Goal: Task Accomplishment & Management: Use online tool/utility

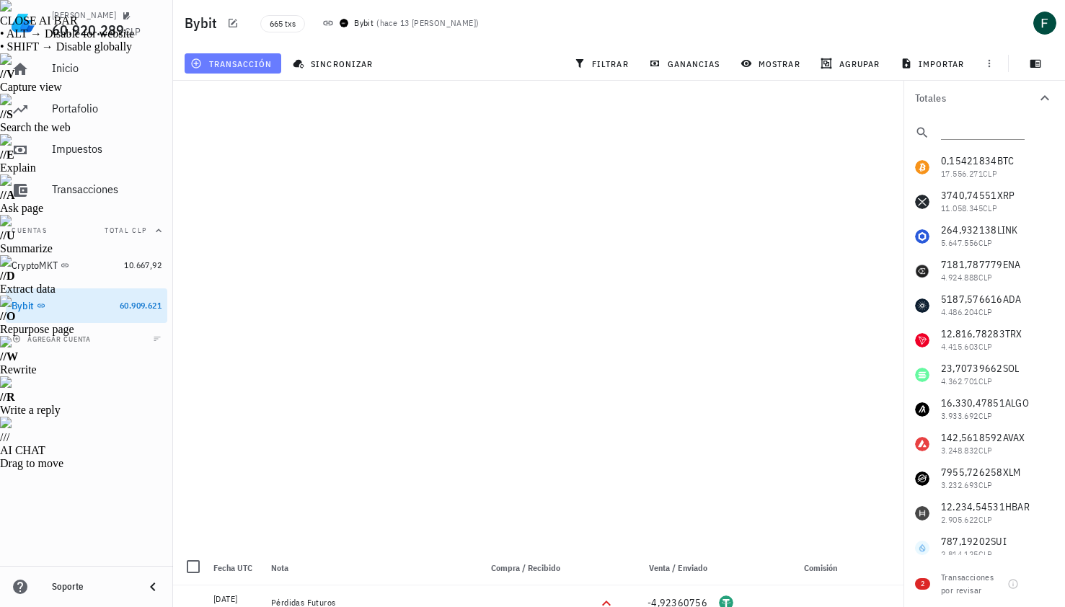
click at [239, 57] on button "transacción" at bounding box center [233, 63] width 97 height 20
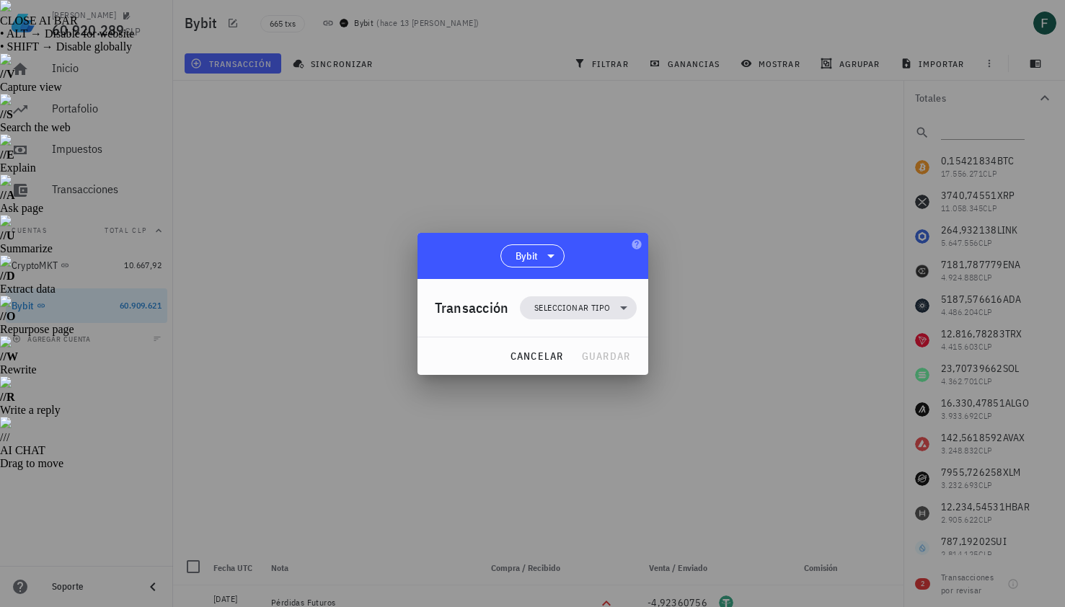
click at [580, 330] on div "Transacción Seleccionar tipo" at bounding box center [536, 308] width 202 height 58
click at [580, 315] on span "Seleccionar tipo" at bounding box center [577, 307] width 99 height 23
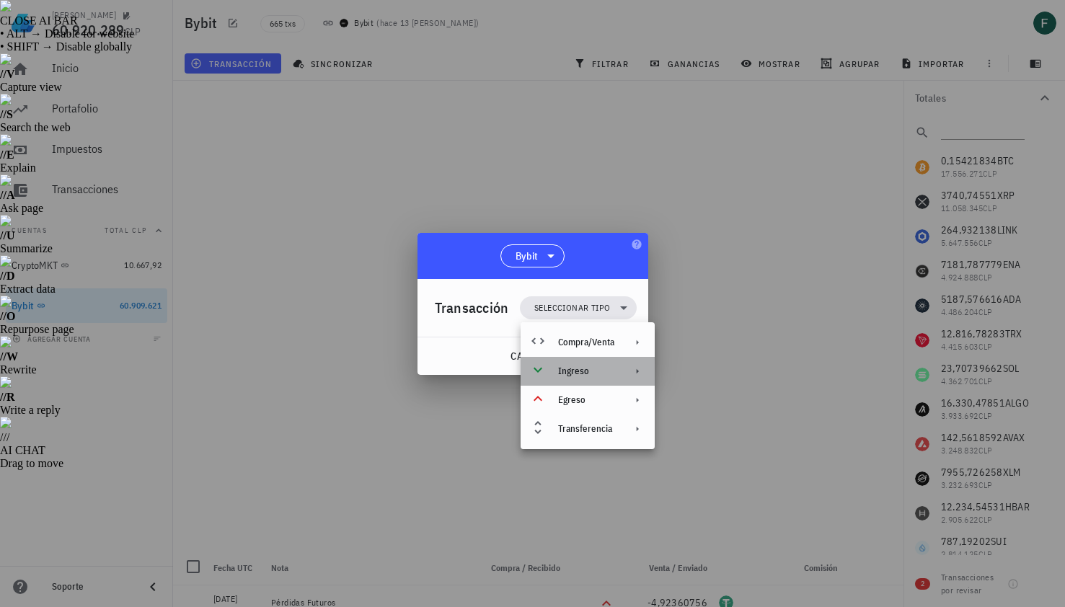
click at [585, 372] on div "Ingreso" at bounding box center [586, 372] width 56 height 12
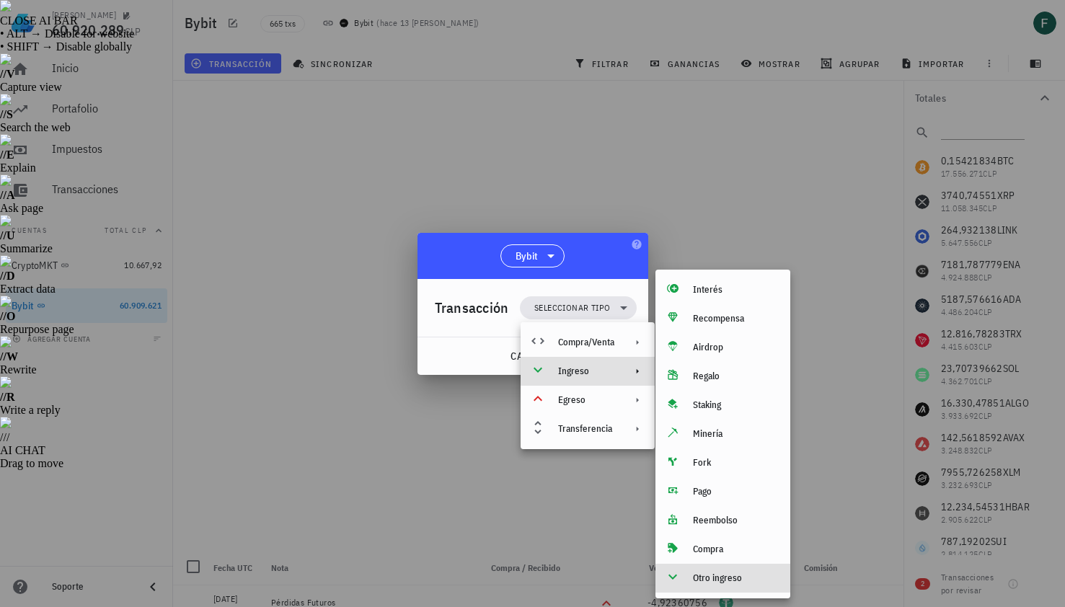
click at [696, 578] on div "Otro ingreso" at bounding box center [736, 578] width 86 height 12
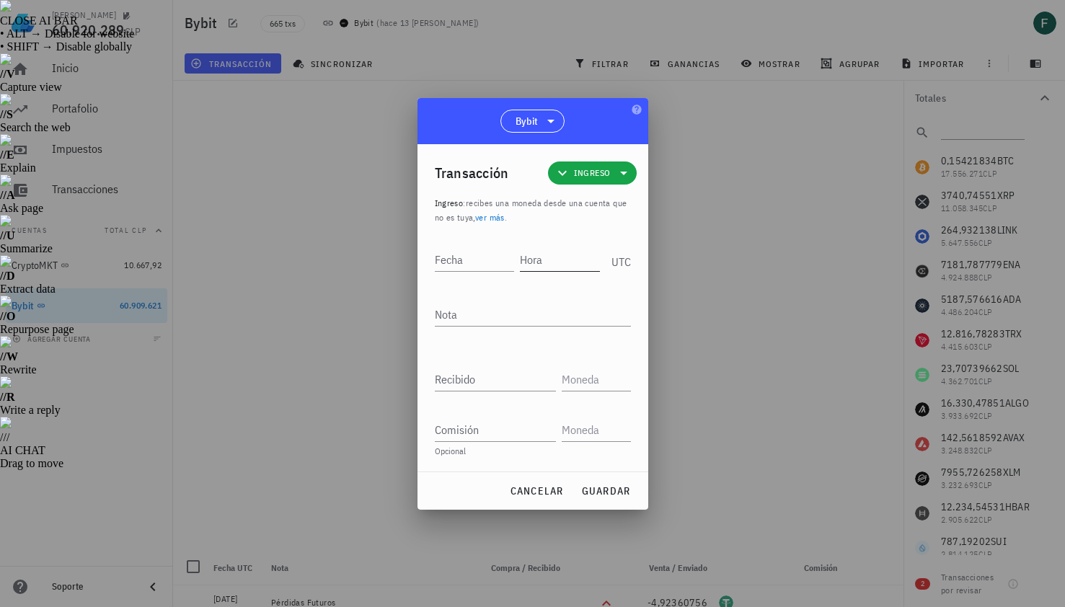
click at [547, 264] on input "Hora" at bounding box center [560, 259] width 80 height 23
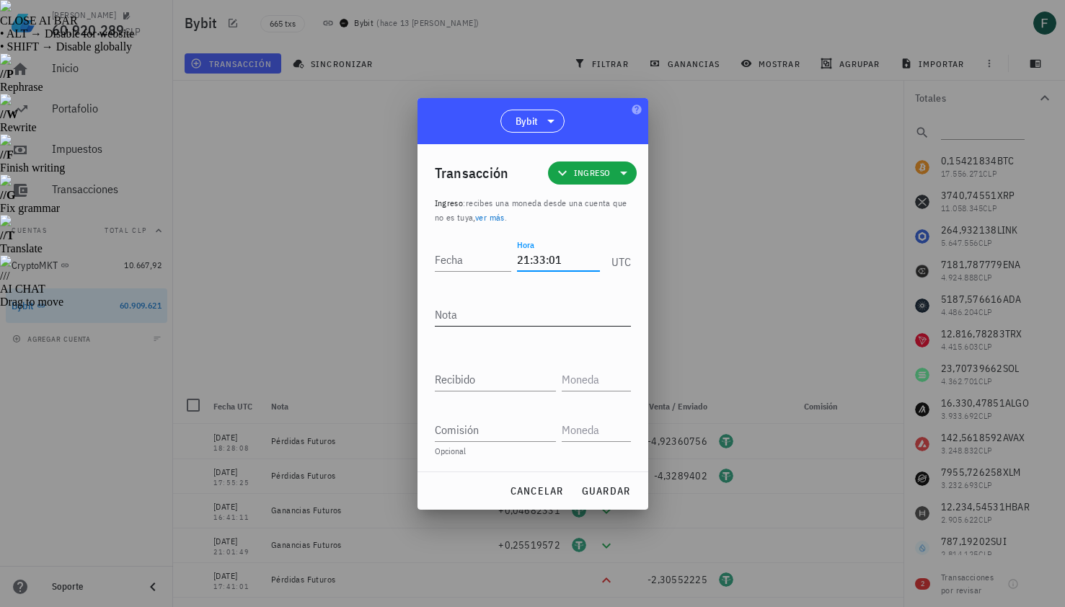
type input "21:33:01"
click at [547, 318] on textarea "Nota" at bounding box center [533, 314] width 196 height 23
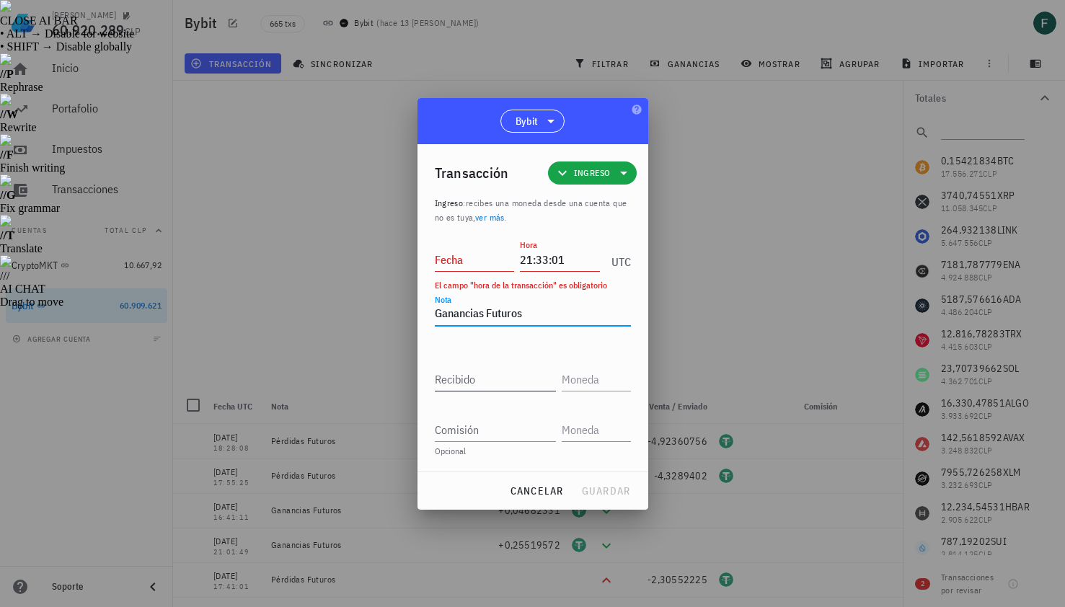
type textarea "Ganancias Futuros"
click at [514, 388] on input "Recibido" at bounding box center [495, 379] width 121 height 23
paste input "2,92330953"
type input "2,92330953"
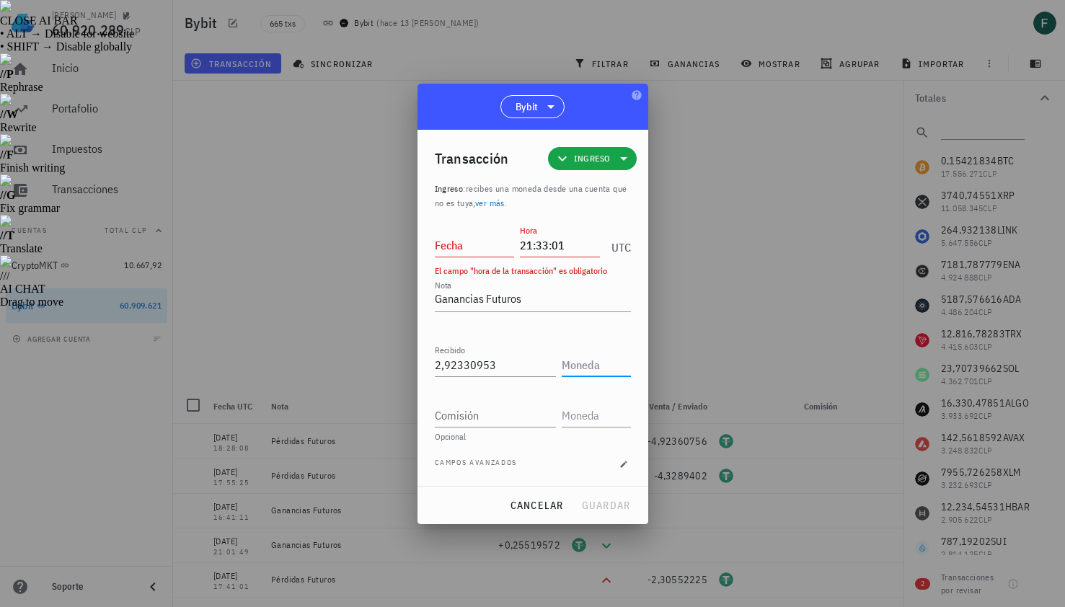
click at [586, 370] on input "text" at bounding box center [595, 364] width 66 height 23
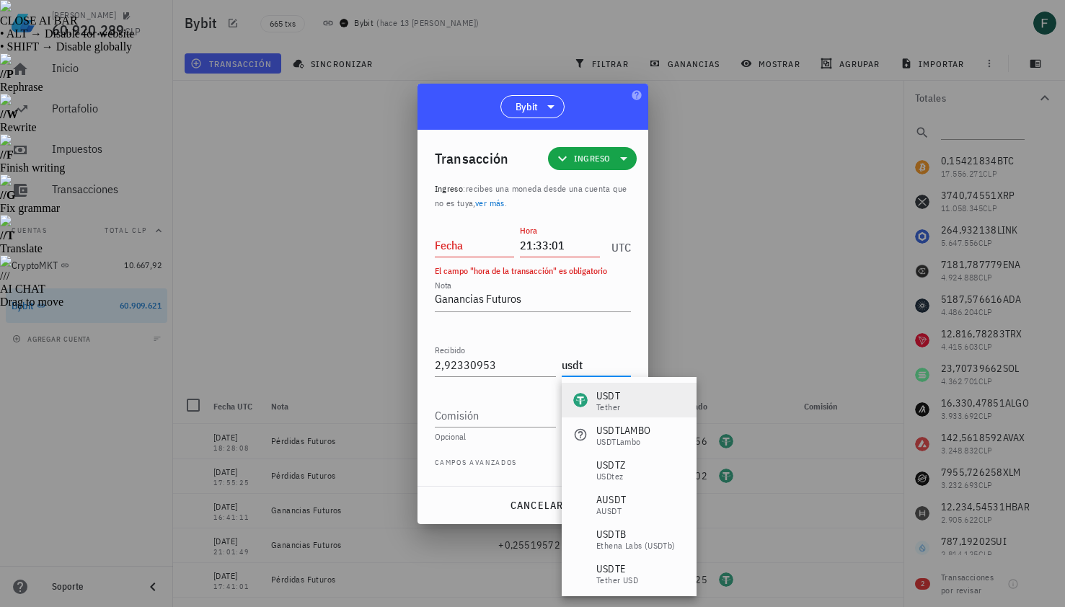
click at [609, 391] on div "USDT" at bounding box center [608, 396] width 24 height 14
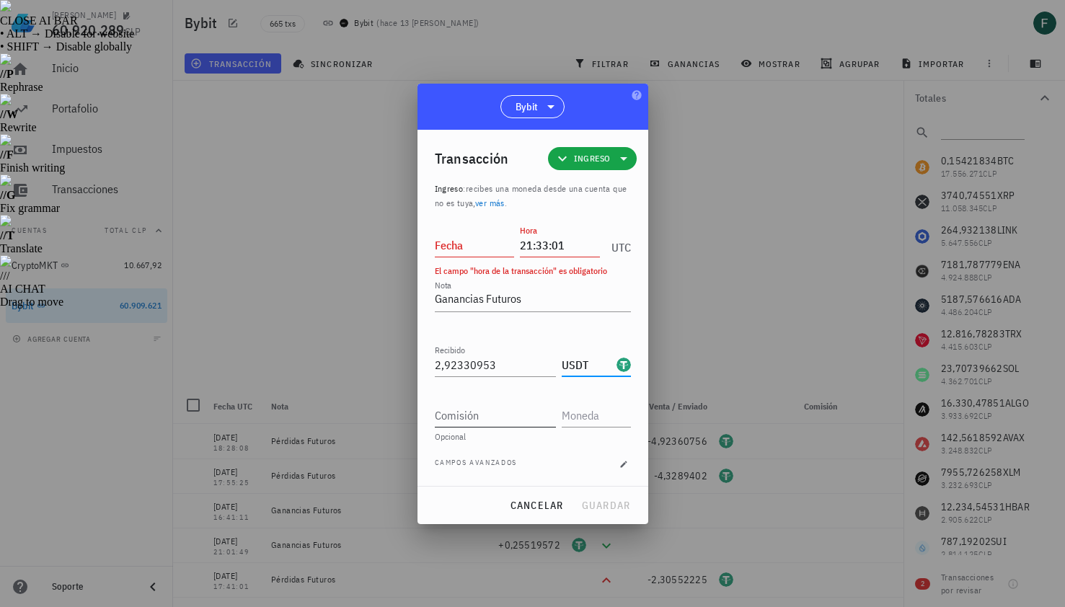
type input "USDT"
click at [531, 404] on input "Comisión" at bounding box center [495, 415] width 121 height 23
click at [484, 249] on input "Fecha" at bounding box center [475, 245] width 80 height 23
type input "[DATE]"
click at [595, 496] on button "guardar" at bounding box center [605, 505] width 61 height 26
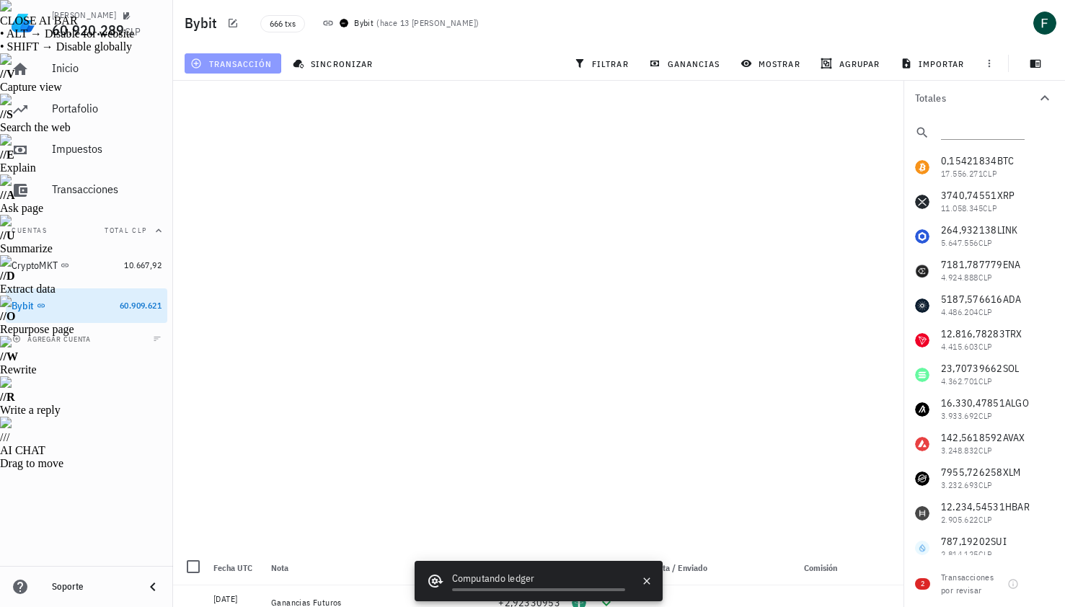
click at [252, 65] on span "transacción" at bounding box center [232, 64] width 79 height 12
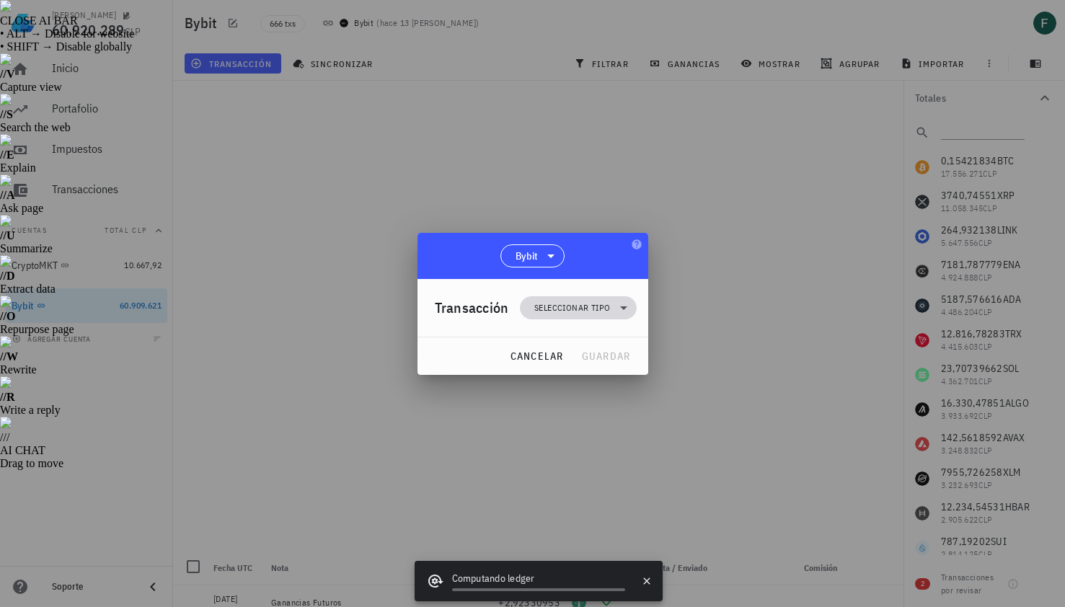
click at [558, 310] on span "Seleccionar tipo" at bounding box center [572, 308] width 76 height 14
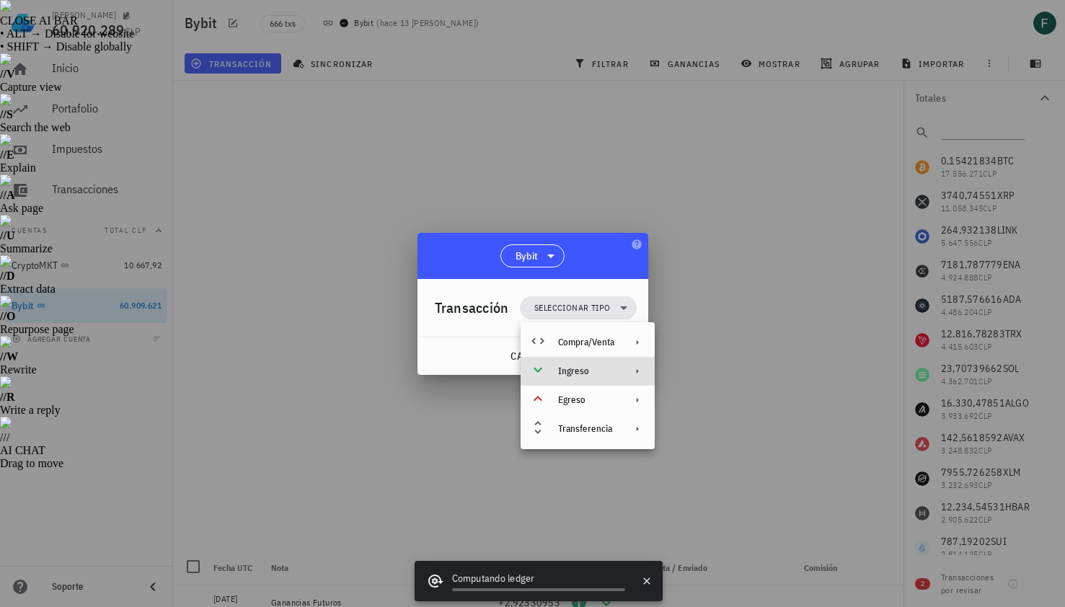
click at [557, 376] on div "Ingreso" at bounding box center [588, 371] width 134 height 29
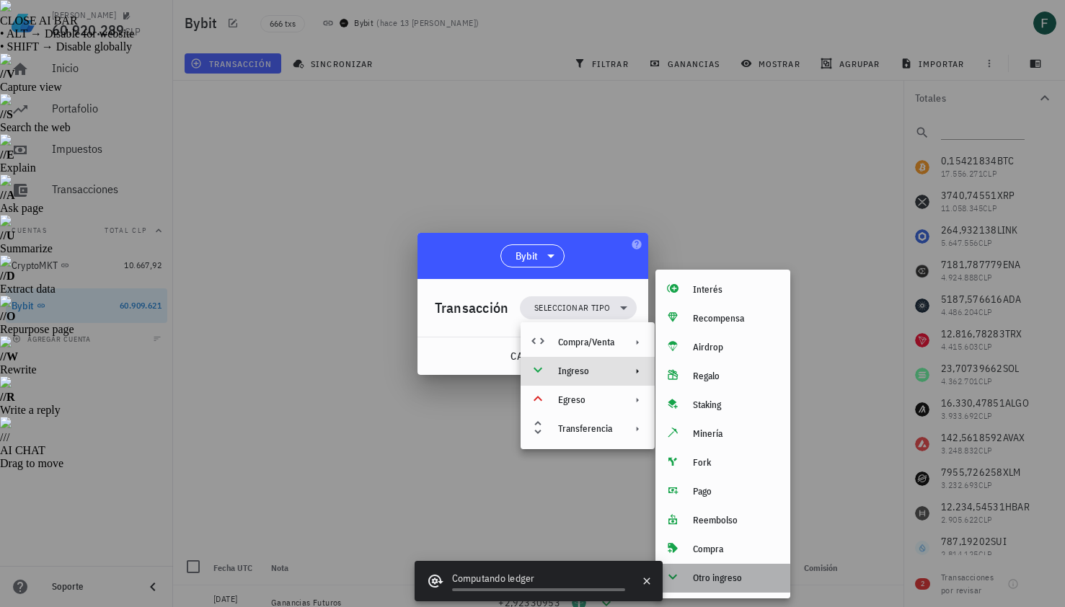
click at [699, 575] on div "Otro ingreso" at bounding box center [736, 578] width 86 height 12
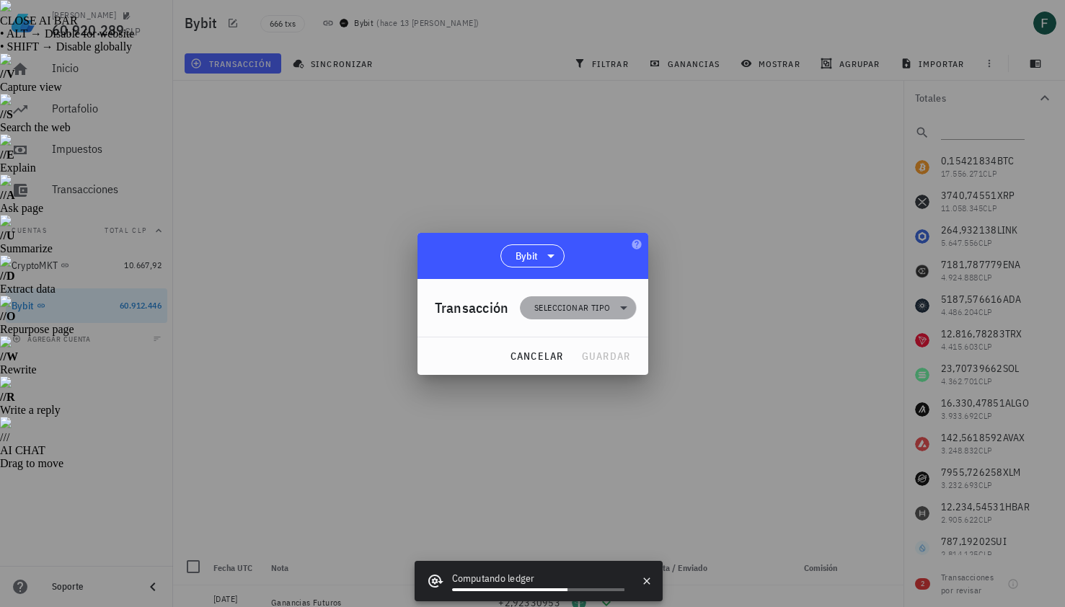
click at [576, 307] on span "Seleccionar tipo" at bounding box center [572, 308] width 76 height 14
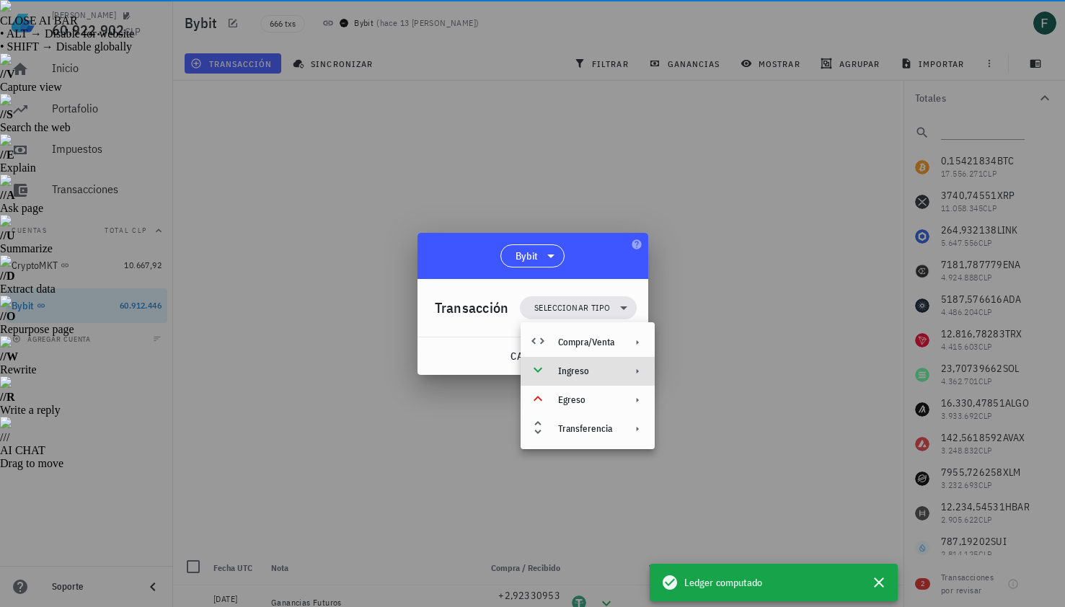
click at [559, 379] on div "Ingreso" at bounding box center [588, 371] width 134 height 29
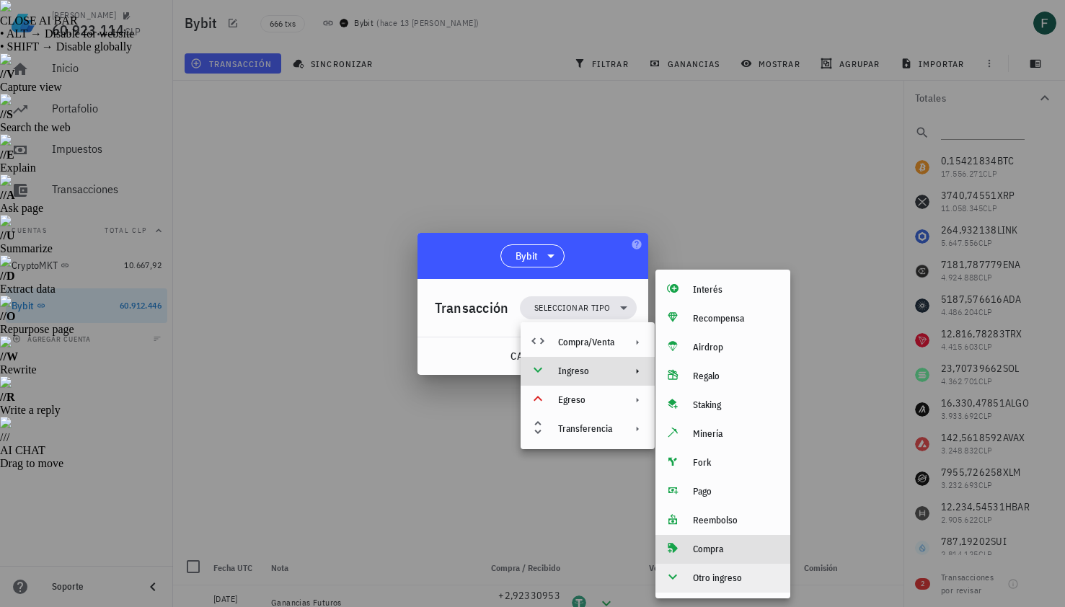
drag, startPoint x: 705, startPoint y: 554, endPoint x: 703, endPoint y: 580, distance: 26.0
click at [703, 580] on div "Interés Recompensa Airdrop Regalo Staking Minería Fork Pago Reembolso Compra Ot…" at bounding box center [722, 433] width 135 height 317
click at [703, 580] on div "Otro ingreso" at bounding box center [736, 578] width 86 height 12
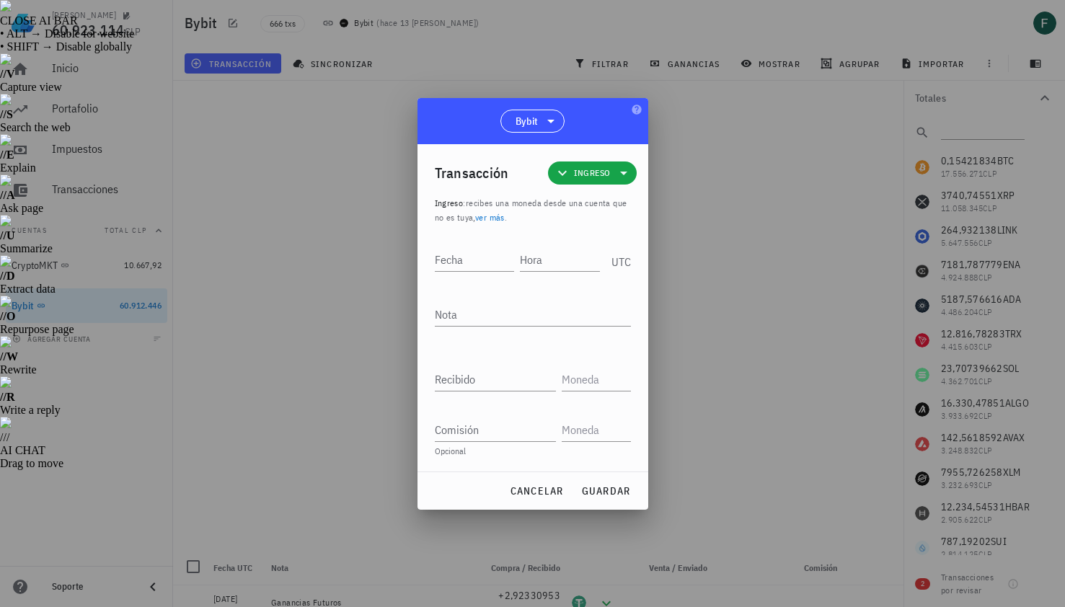
click at [816, 311] on div at bounding box center [532, 303] width 1065 height 607
click at [547, 265] on input "Hora" at bounding box center [560, 259] width 80 height 23
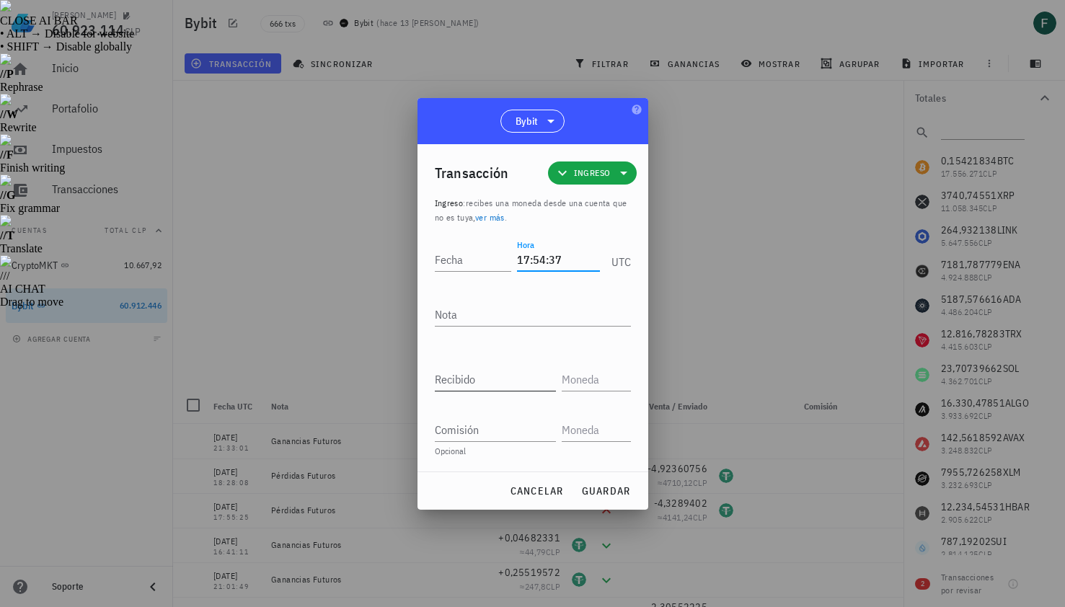
type input "17:54:37"
click at [487, 384] on input "Recibido" at bounding box center [495, 379] width 121 height 23
paste input "1,76006208"
type input "1,76006208"
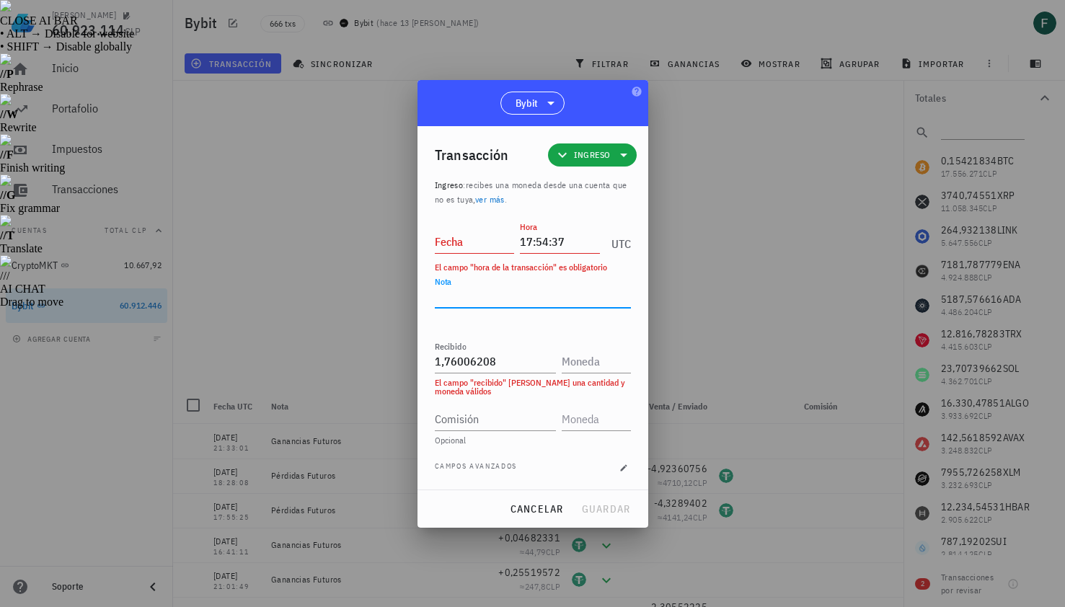
click at [497, 311] on div "Nota" at bounding box center [533, 304] width 196 height 39
type textarea "Ganancias Futuros"
click at [595, 366] on input "text" at bounding box center [595, 361] width 66 height 23
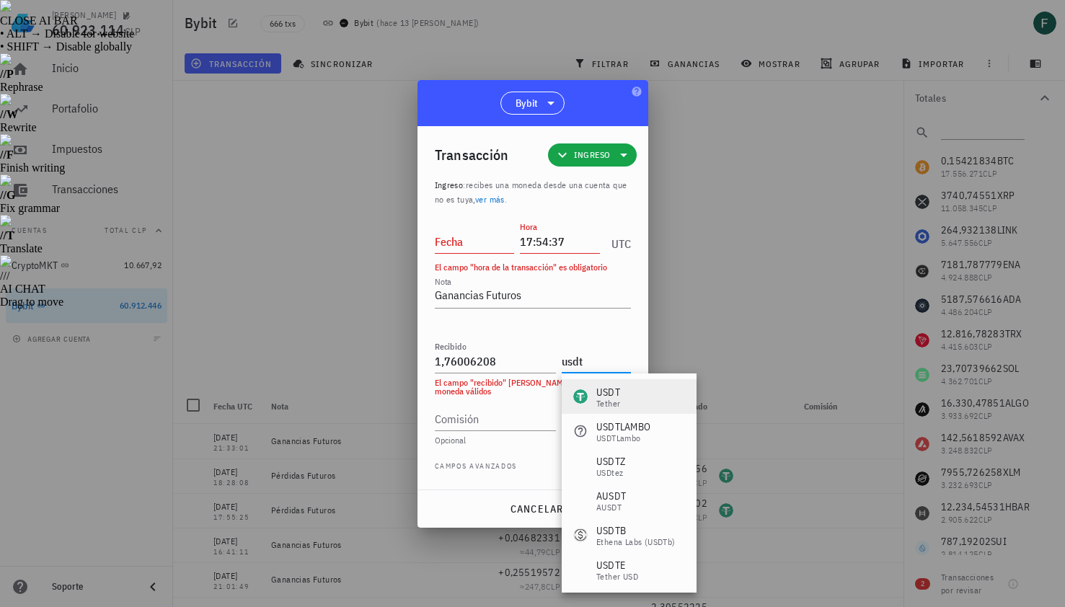
click at [619, 388] on div "USDT" at bounding box center [608, 392] width 24 height 14
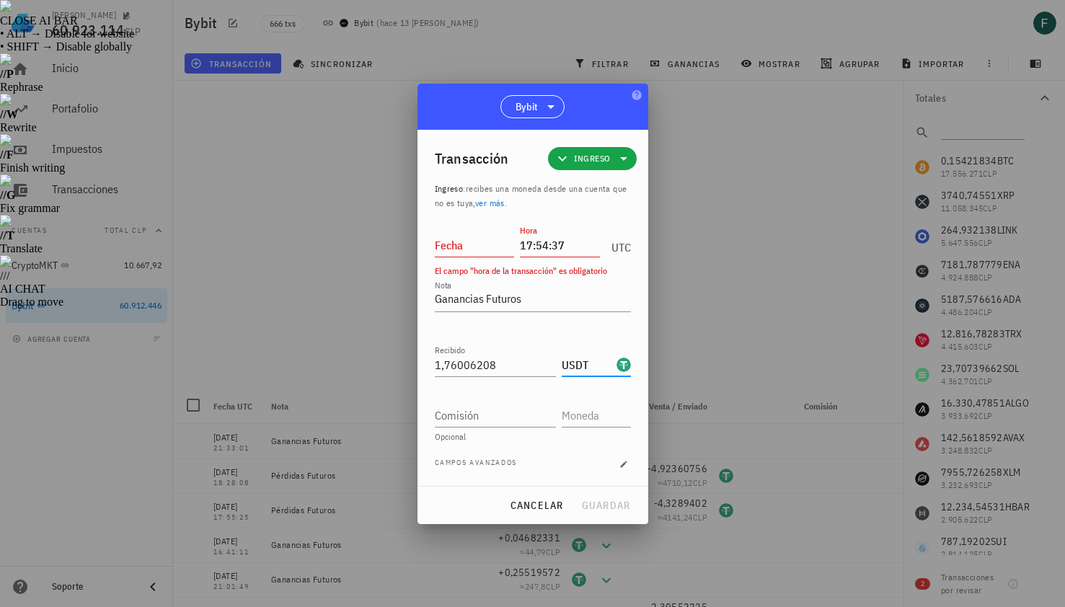
type input "USDT"
click at [474, 243] on input "Fecha" at bounding box center [475, 245] width 80 height 23
type input "[DATE]"
click at [604, 521] on div "cancelar guardar" at bounding box center [532, 505] width 231 height 37
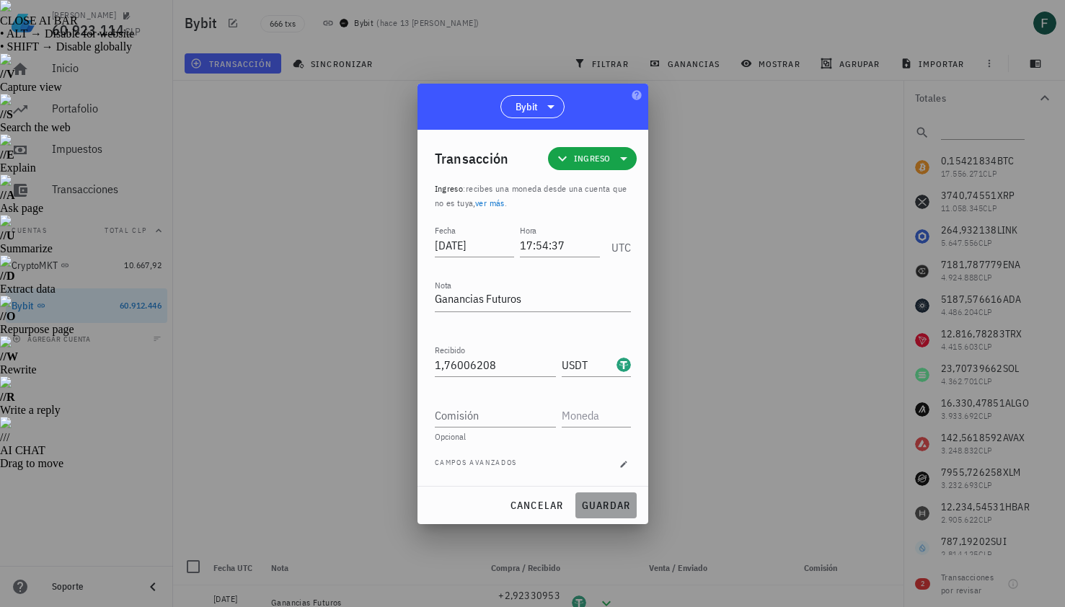
click at [601, 514] on button "guardar" at bounding box center [605, 505] width 61 height 26
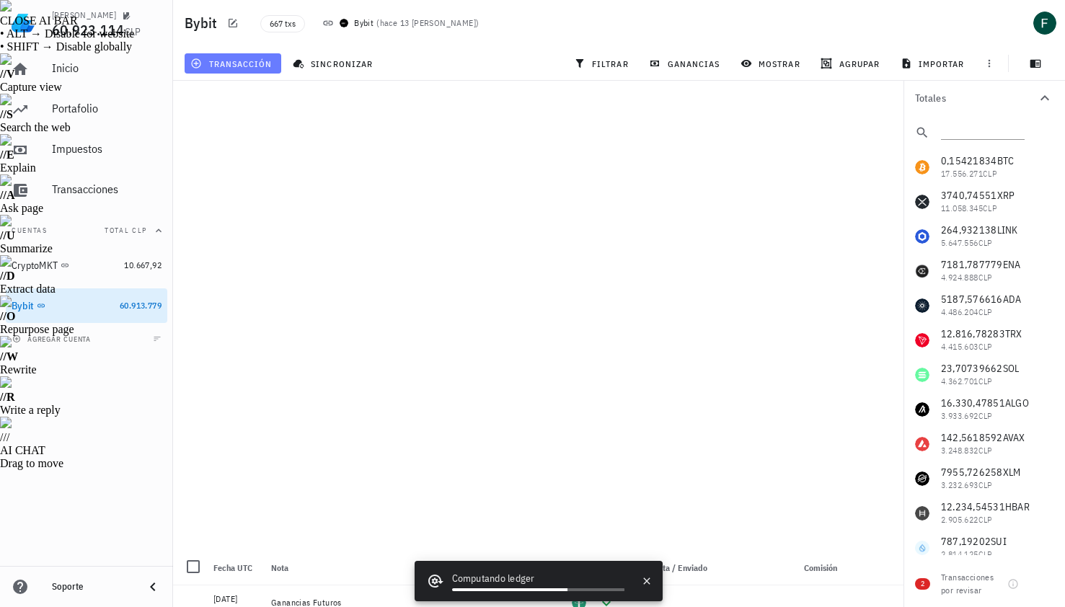
click at [242, 66] on span "transacción" at bounding box center [232, 64] width 79 height 12
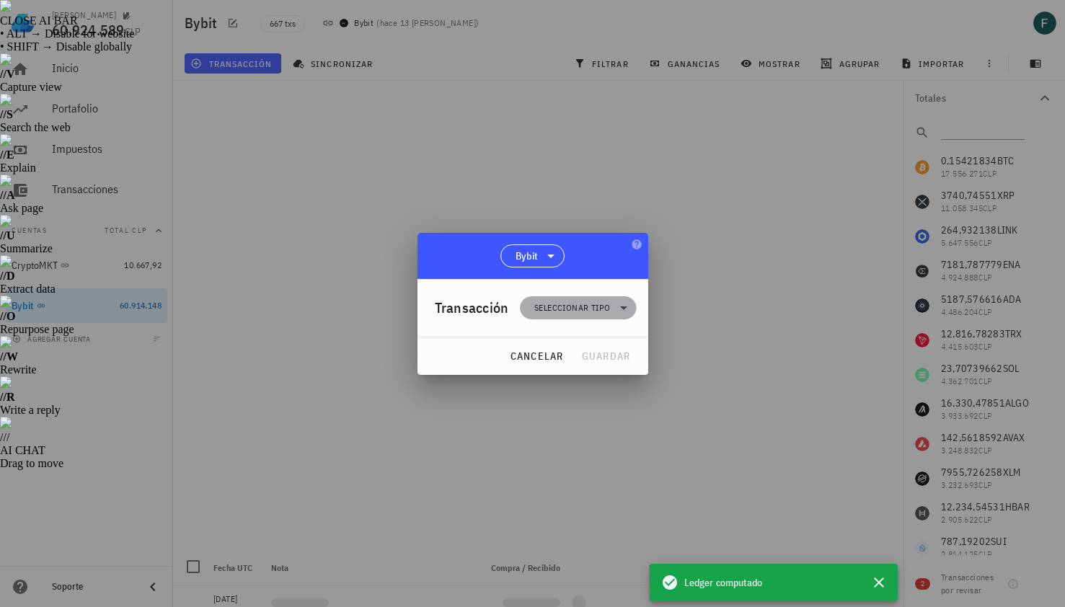
click at [588, 314] on span "Seleccionar tipo" at bounding box center [572, 308] width 76 height 14
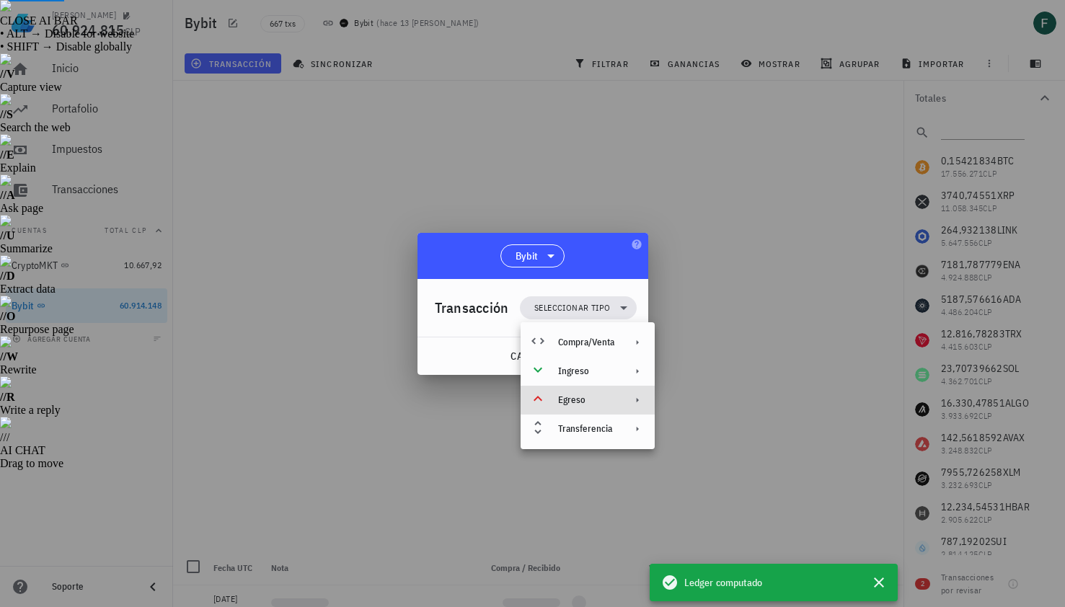
click at [583, 408] on div "Egreso" at bounding box center [588, 400] width 134 height 29
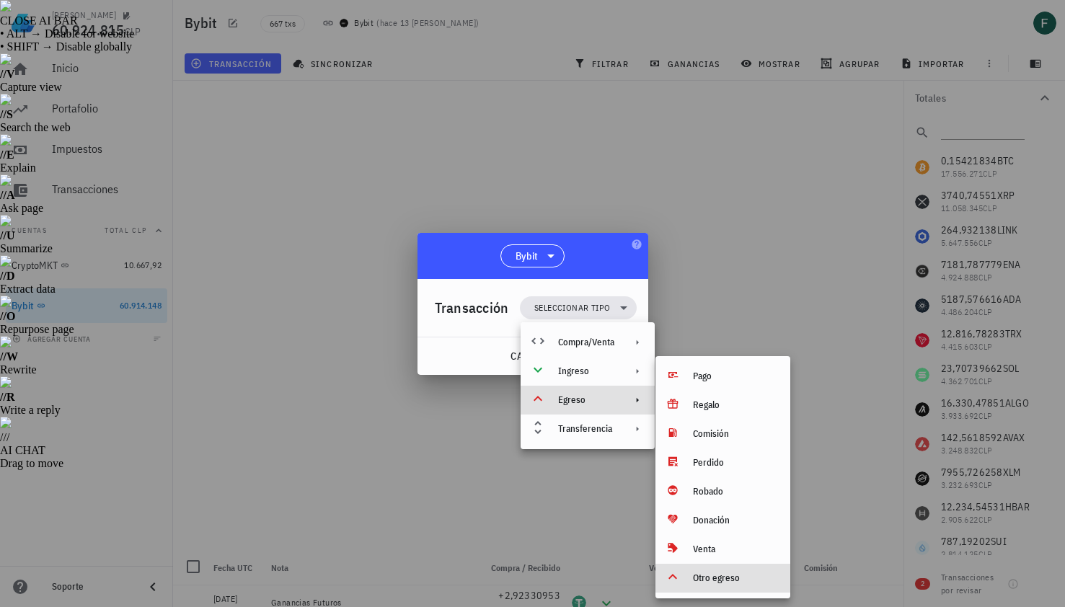
click at [716, 581] on div "Otro egreso" at bounding box center [736, 578] width 86 height 12
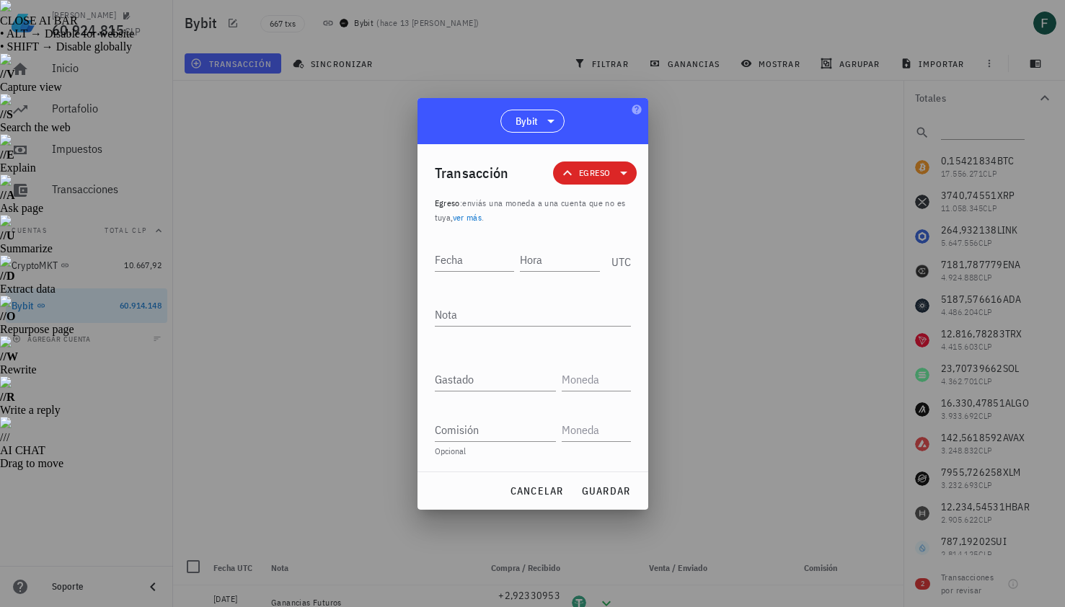
click at [711, 293] on div at bounding box center [532, 303] width 1065 height 607
click at [549, 262] on input "Hora" at bounding box center [560, 259] width 80 height 23
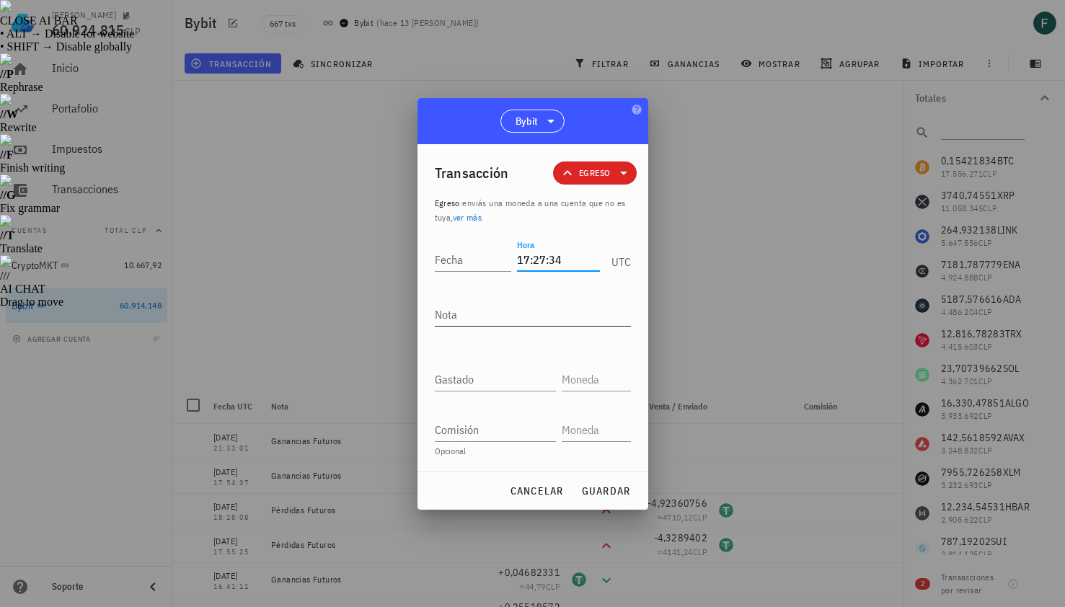
type input "17:27:34"
click at [534, 312] on textarea "Nota" at bounding box center [533, 314] width 196 height 23
type textarea "P"
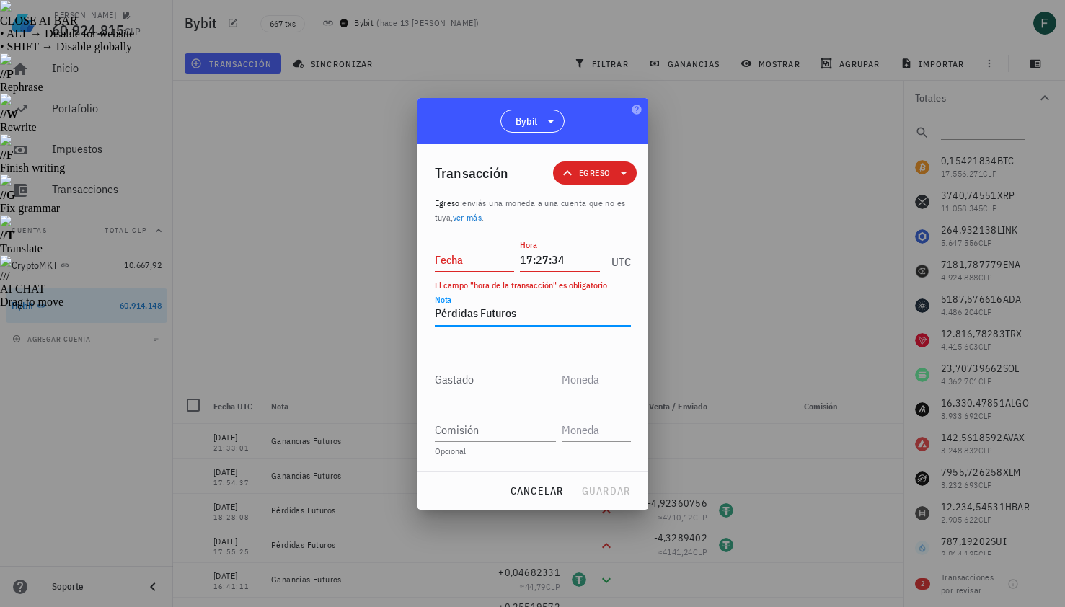
type textarea "Pérdidas Futuros"
click at [495, 373] on input "Gastado" at bounding box center [495, 379] width 121 height 23
paste input "0,69378583"
type input "0,69378583"
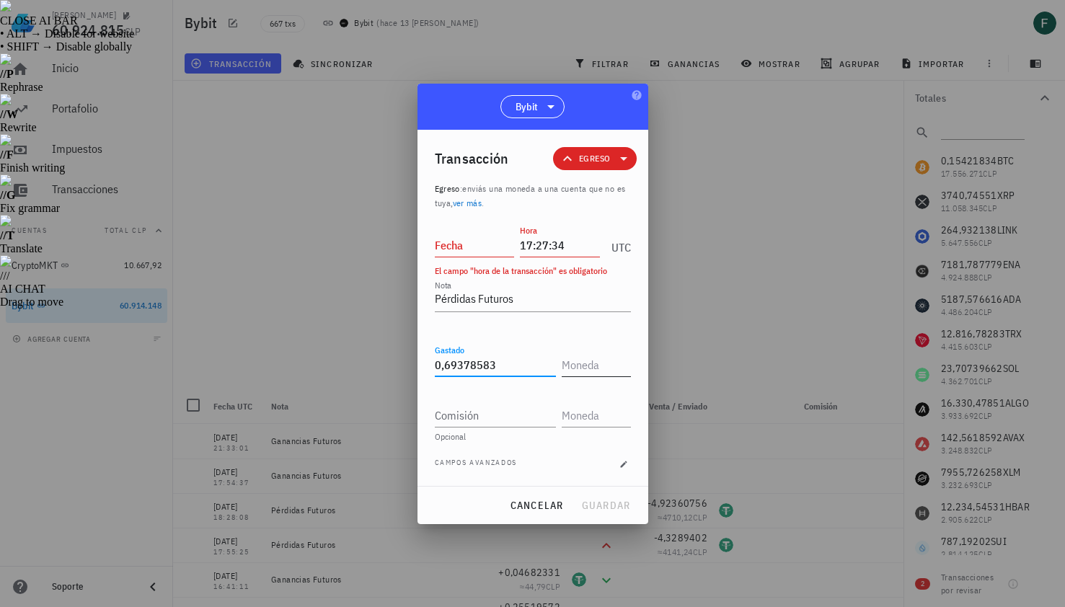
click at [601, 372] on input "text" at bounding box center [595, 364] width 66 height 23
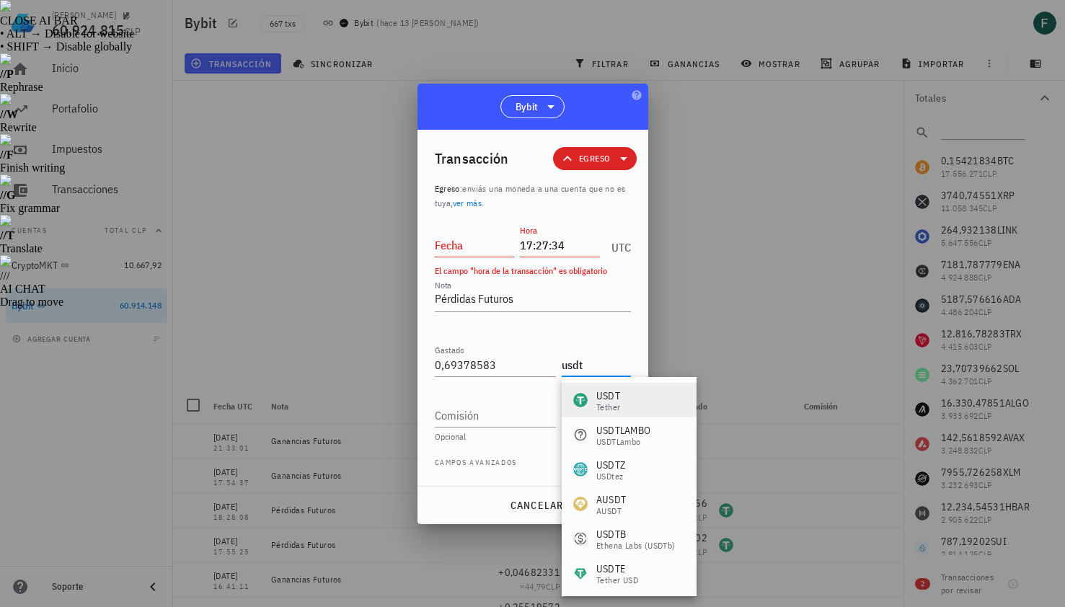
click at [639, 402] on div "USDT Tether" at bounding box center [629, 400] width 135 height 35
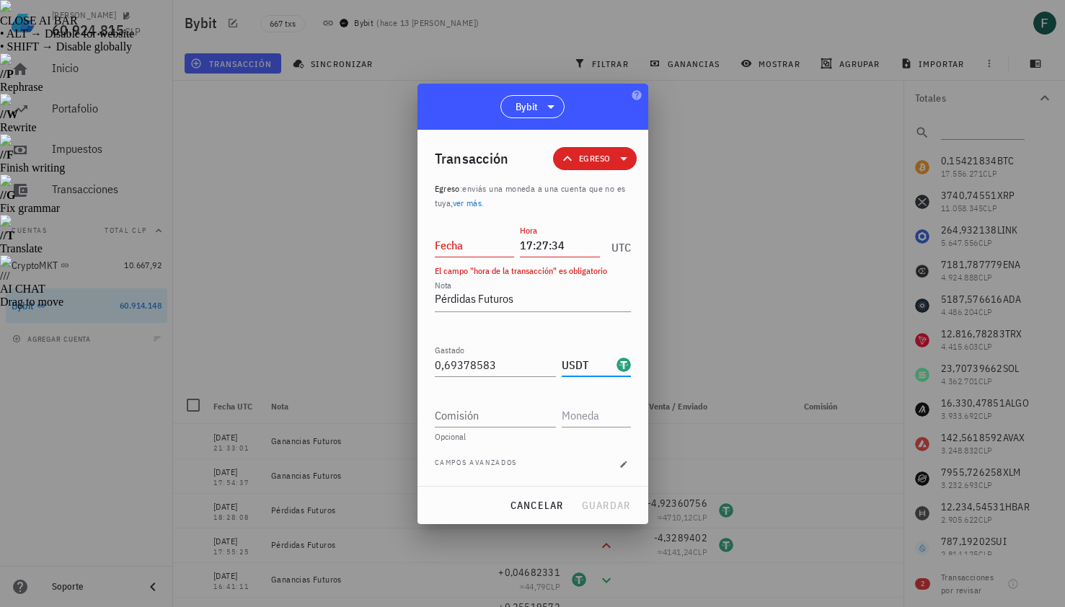
type input "USDT"
click at [484, 242] on input "Fecha" at bounding box center [475, 245] width 80 height 23
type input "[DATE]"
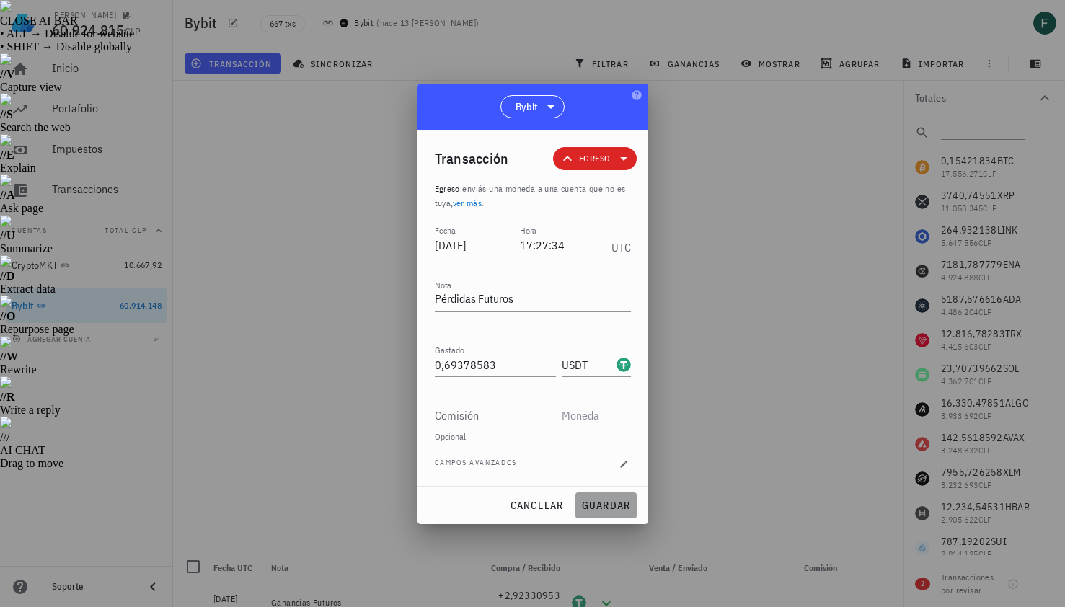
click at [594, 509] on span "guardar" at bounding box center [606, 505] width 50 height 13
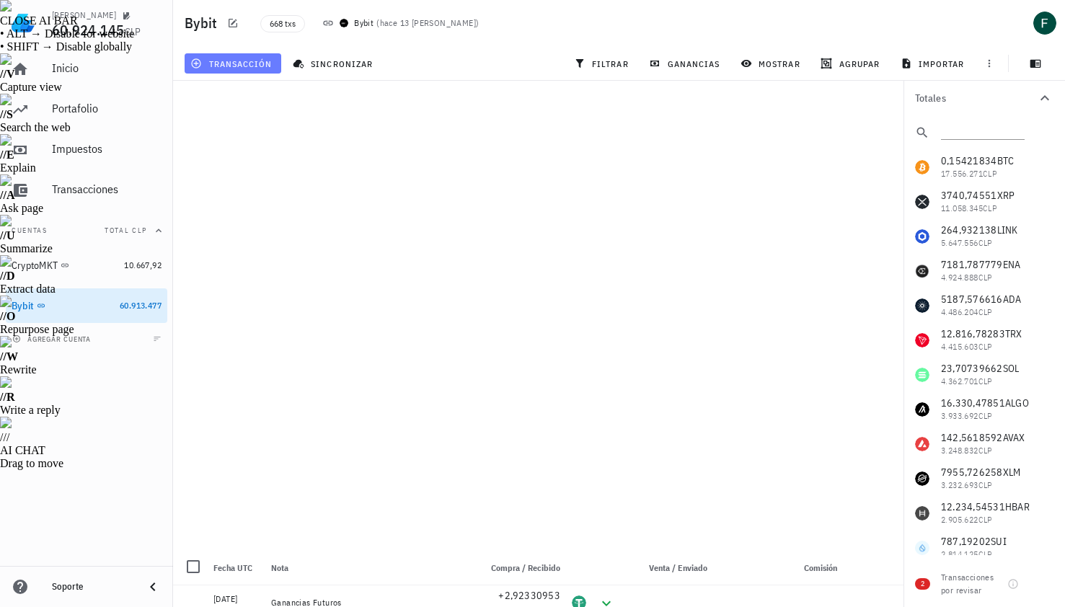
click at [231, 63] on span "transacción" at bounding box center [232, 64] width 79 height 12
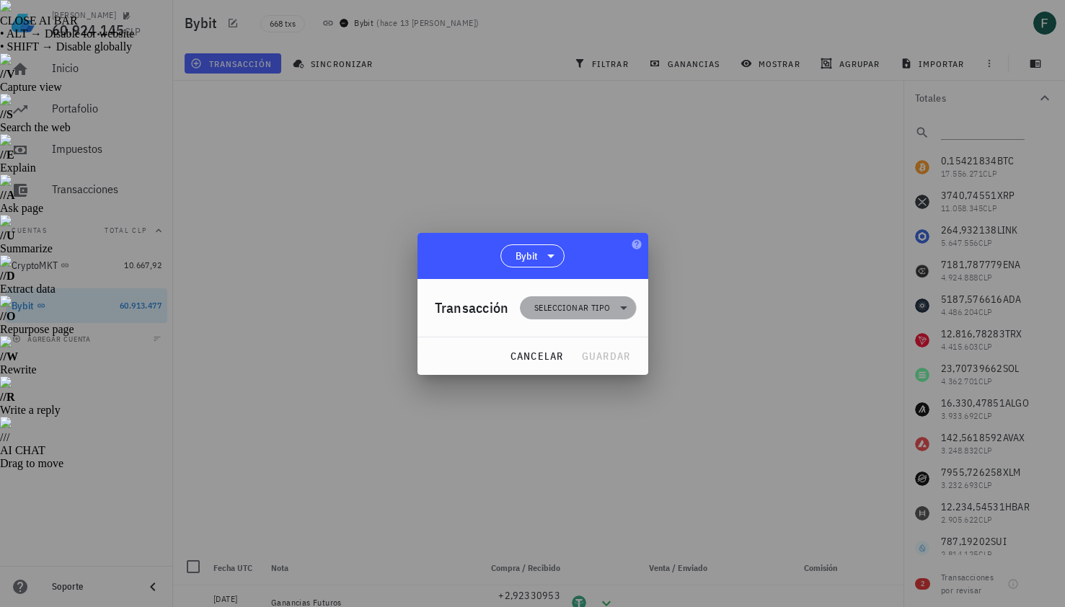
click at [565, 304] on span "Seleccionar tipo" at bounding box center [572, 308] width 76 height 14
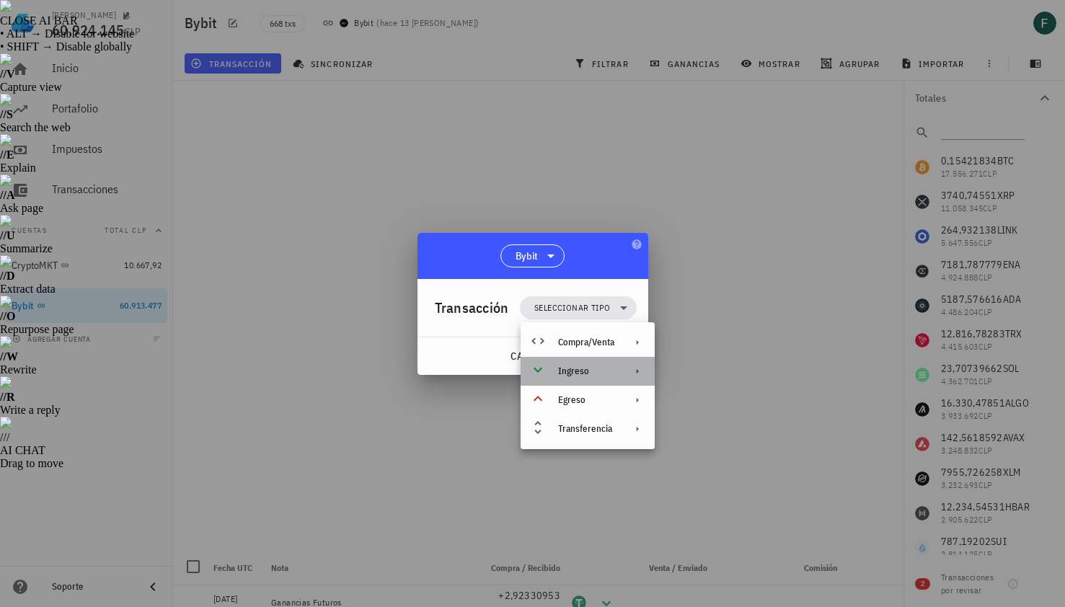
click at [578, 375] on div "Ingreso" at bounding box center [586, 372] width 56 height 12
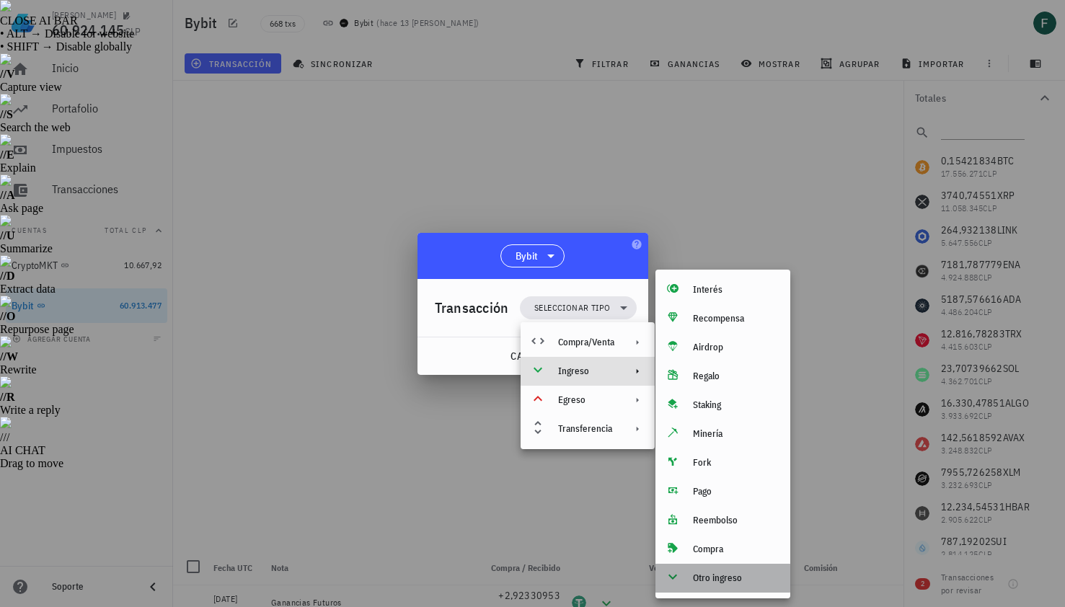
click at [708, 578] on div "Otro ingreso" at bounding box center [736, 578] width 86 height 12
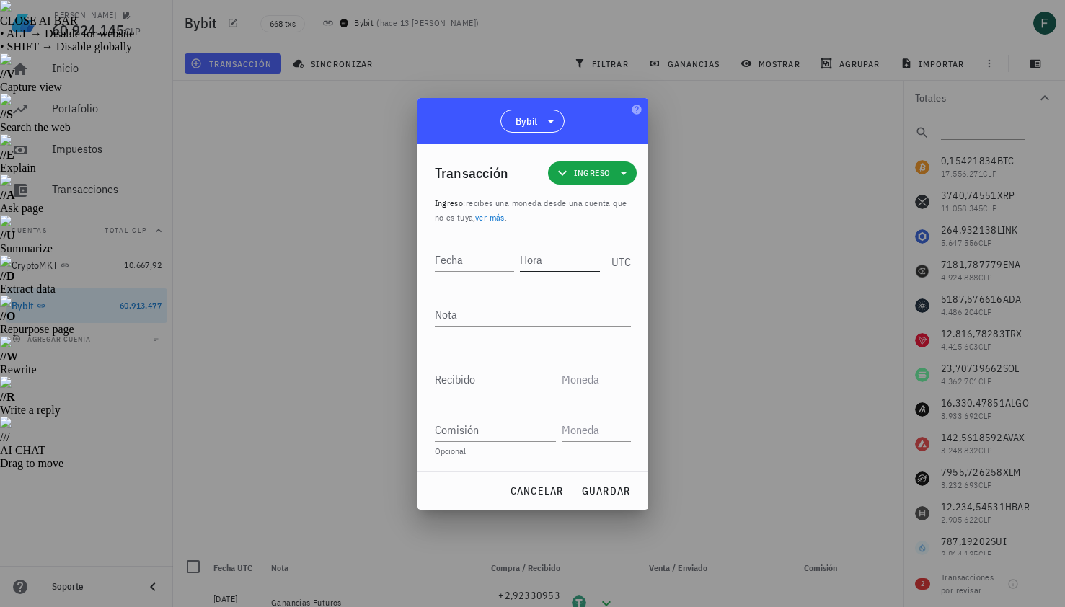
click at [550, 260] on input "Hora" at bounding box center [560, 259] width 80 height 23
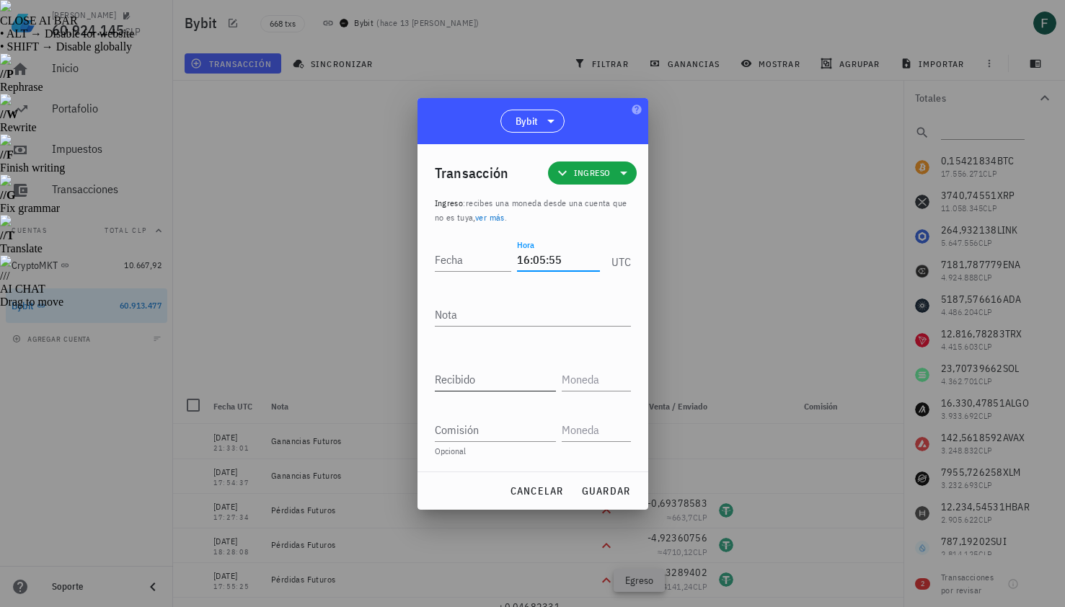
type input "16:05:55"
click at [517, 385] on input "Recibido" at bounding box center [495, 379] width 121 height 23
paste input "0,78236904"
type input "0,78236904"
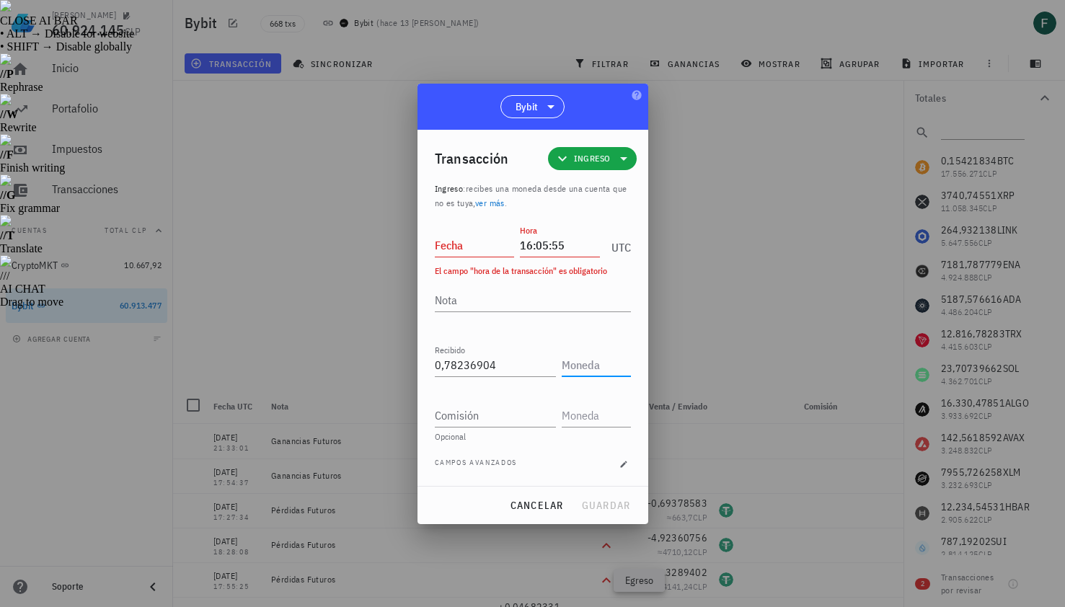
click at [584, 365] on input "text" at bounding box center [595, 364] width 66 height 23
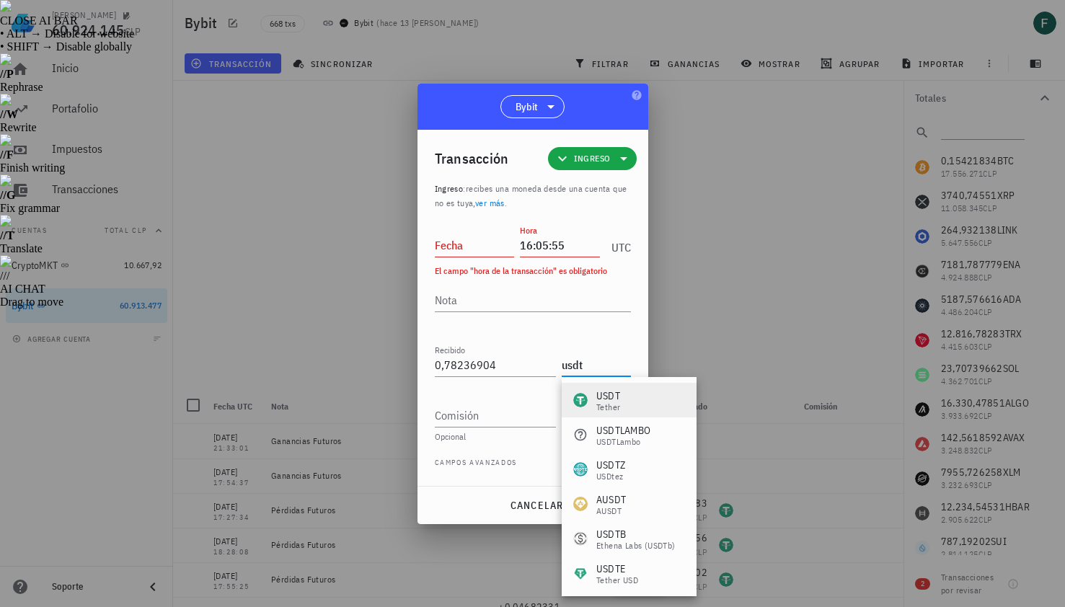
click at [603, 394] on div "USDT" at bounding box center [608, 396] width 24 height 14
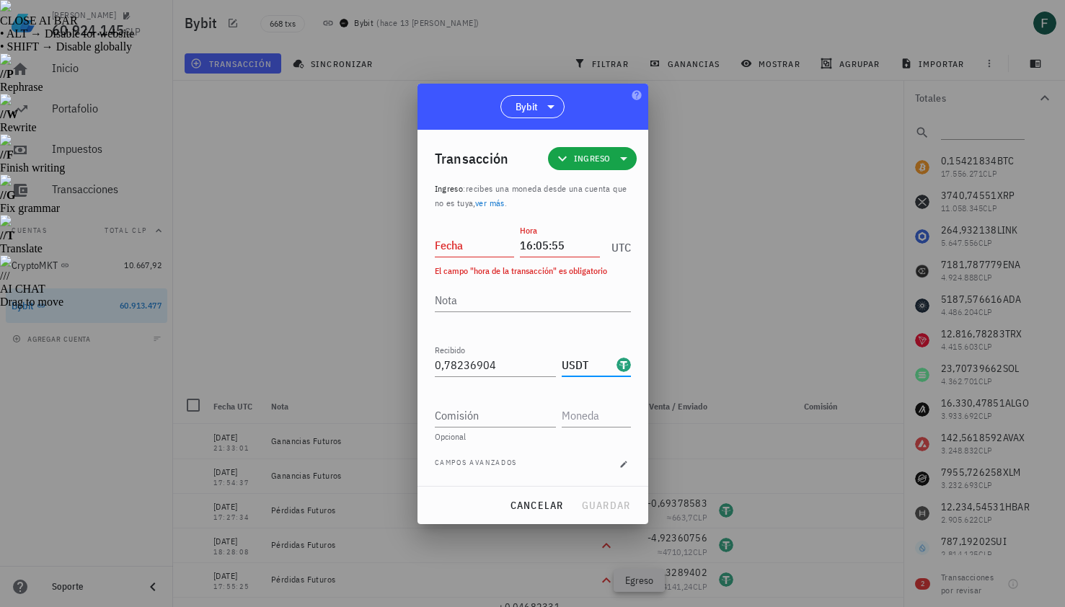
type input "USDT"
click at [490, 242] on input "Fecha" at bounding box center [475, 245] width 80 height 23
type input "[DATE]"
click at [609, 502] on span "guardar" at bounding box center [606, 505] width 50 height 13
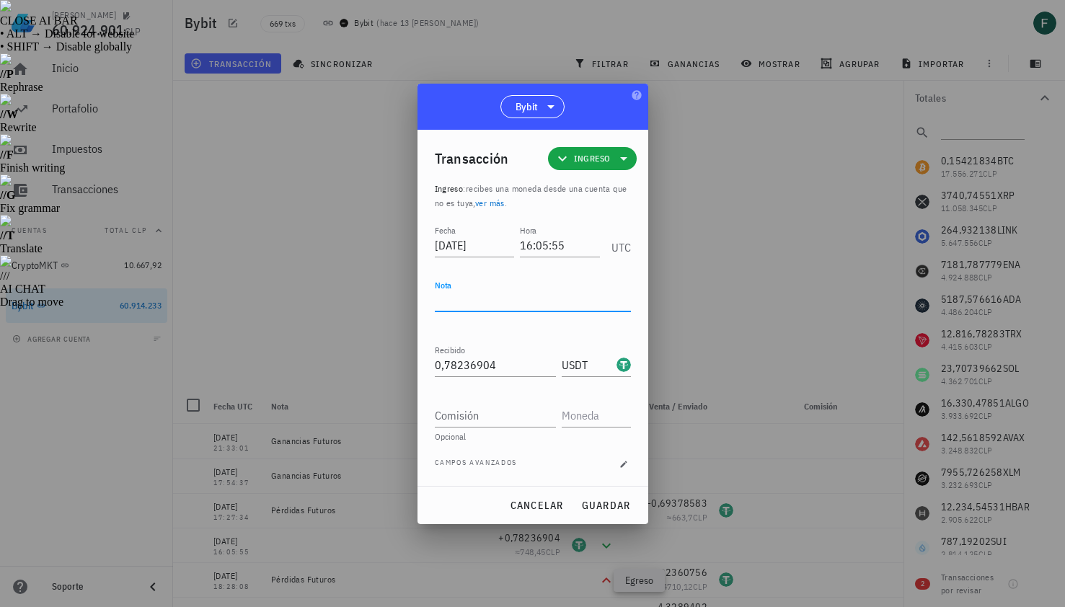
click at [514, 299] on textarea "Nota" at bounding box center [533, 299] width 196 height 23
type textarea "Ganancias Futuros"
click at [610, 502] on span "guardar" at bounding box center [606, 505] width 50 height 13
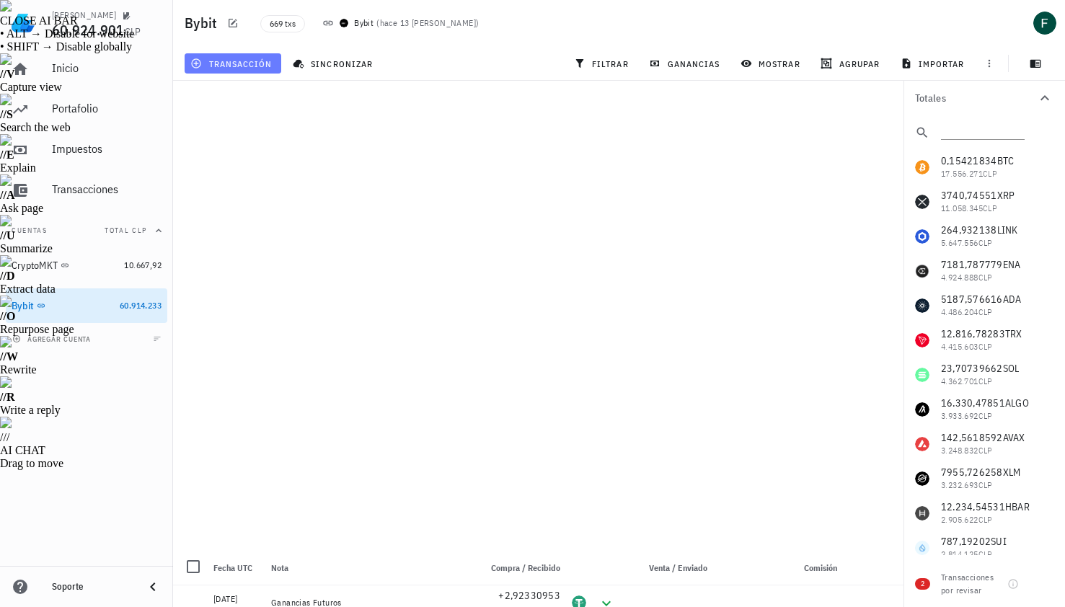
click at [257, 56] on button "transacción" at bounding box center [233, 63] width 97 height 20
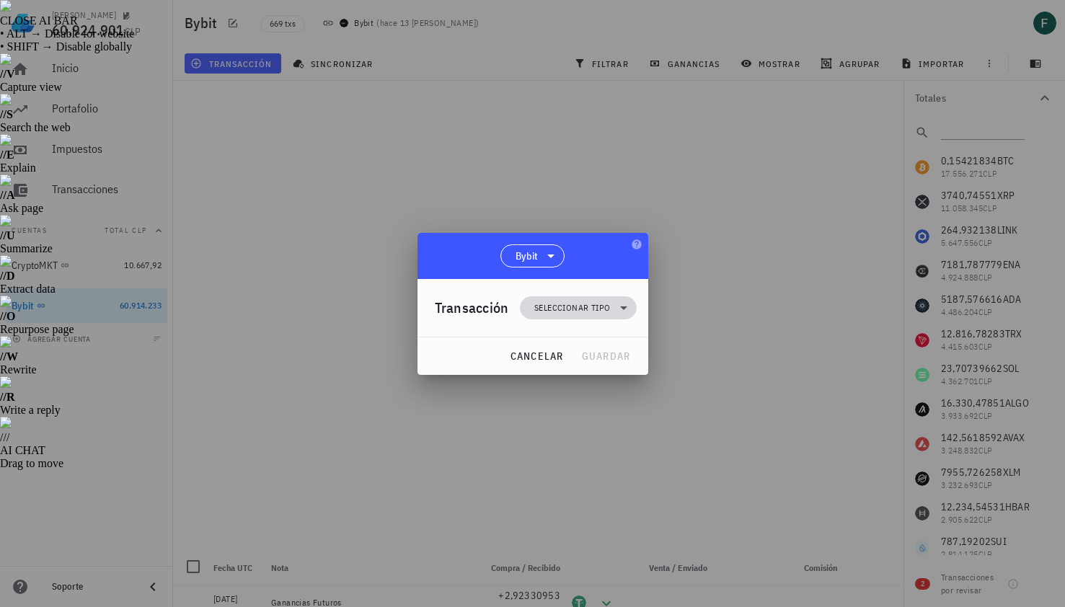
click at [547, 309] on span "Seleccionar tipo" at bounding box center [572, 308] width 76 height 14
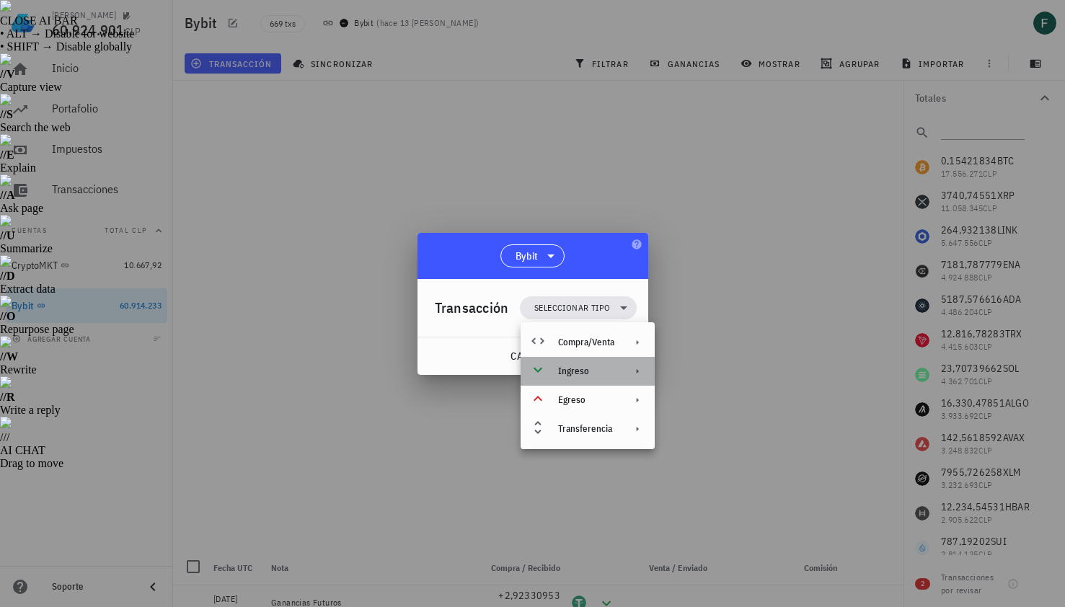
click at [570, 371] on div "Ingreso" at bounding box center [586, 372] width 56 height 12
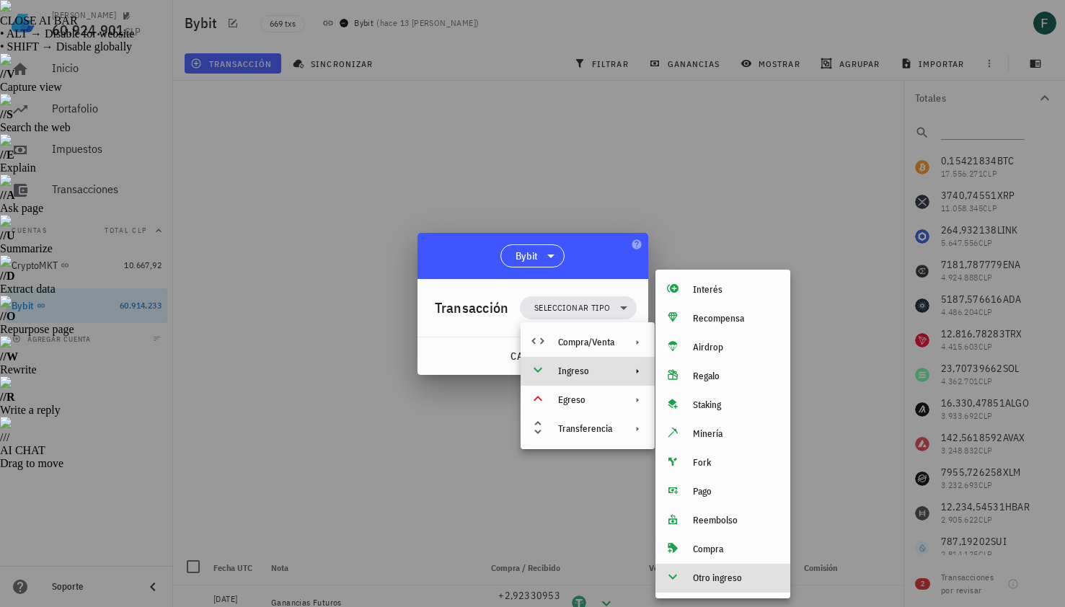
click at [717, 590] on div "Otro ingreso" at bounding box center [722, 578] width 135 height 29
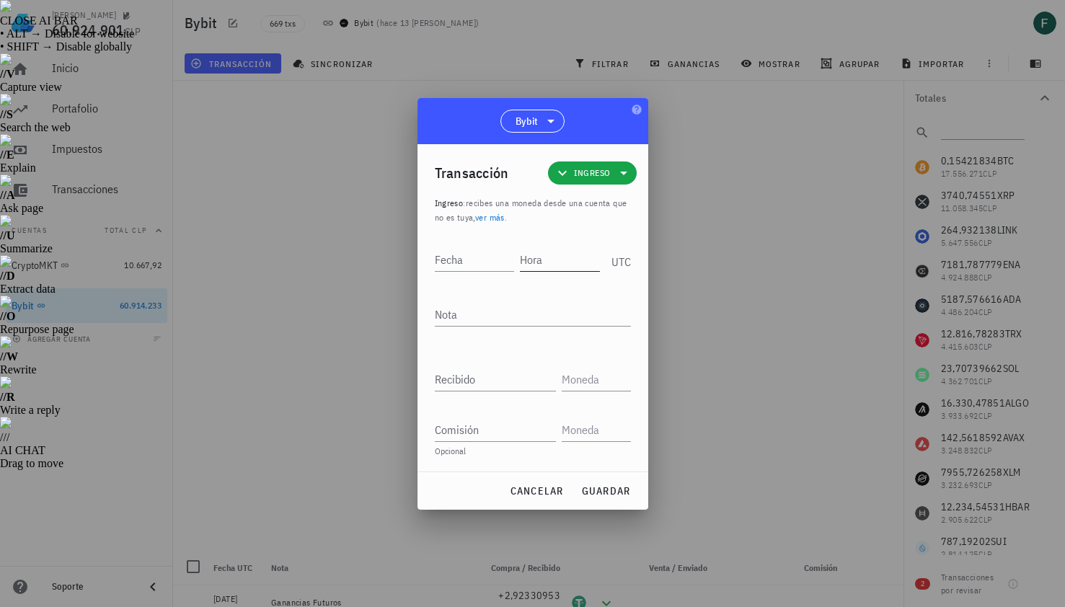
click at [566, 258] on input "Hora" at bounding box center [560, 259] width 80 height 23
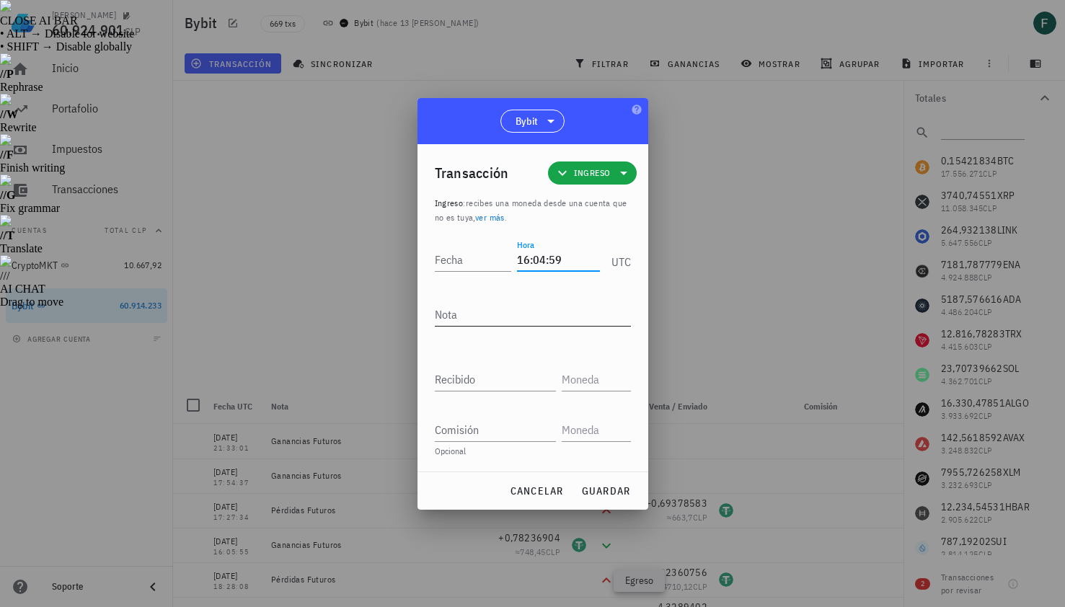
type input "16:04:59"
click at [515, 312] on textarea "Nota" at bounding box center [533, 314] width 196 height 23
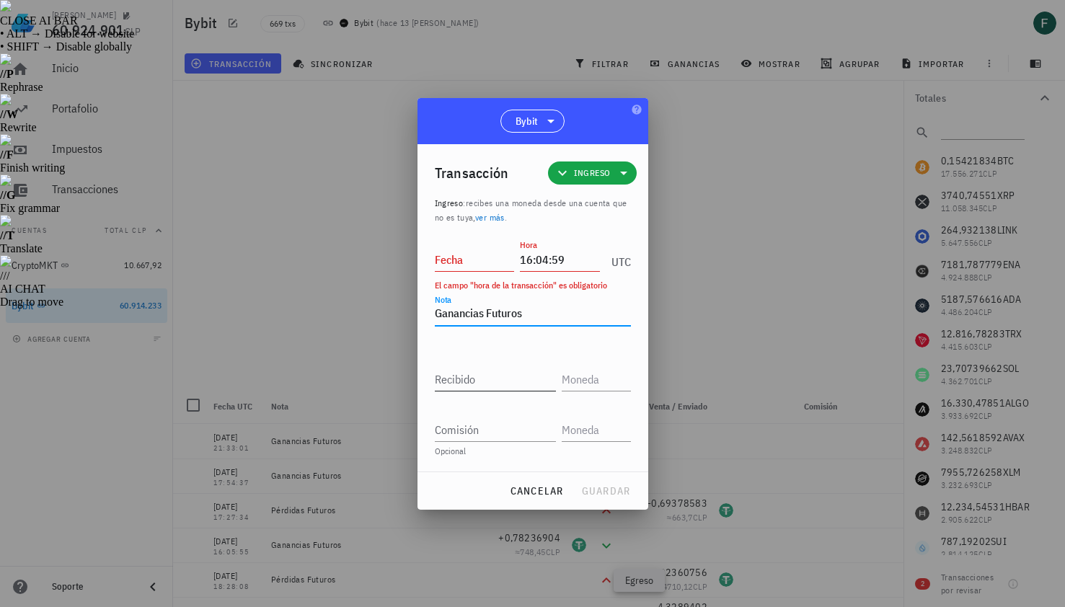
type textarea "Ganancias Futuros"
click at [496, 381] on input "Recibido" at bounding box center [495, 379] width 121 height 23
paste input "1,85293241"
type input "1,85293241"
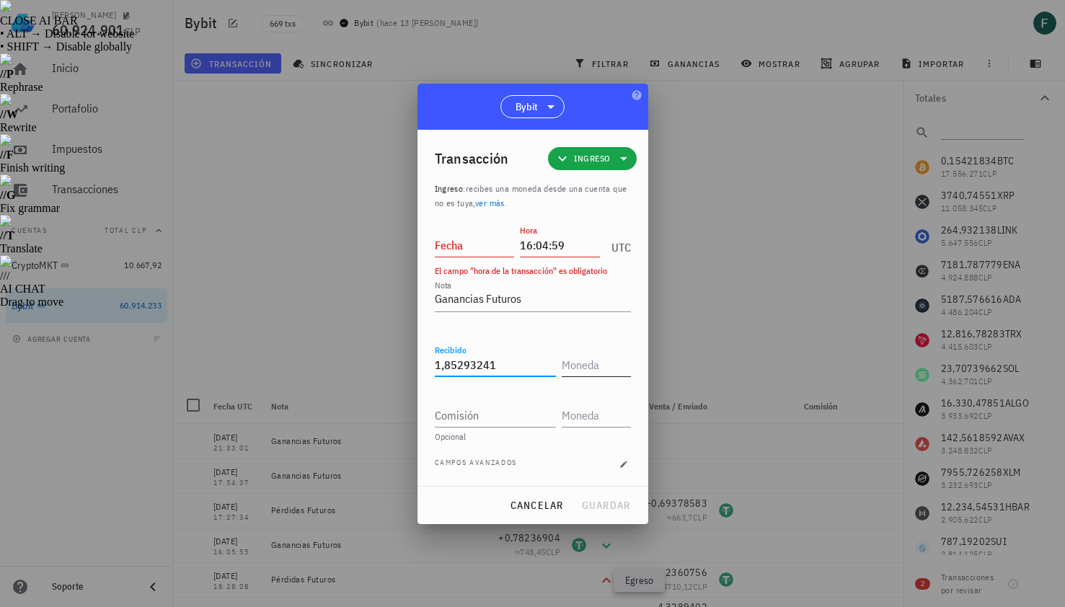
click at [596, 370] on input "text" at bounding box center [595, 364] width 66 height 23
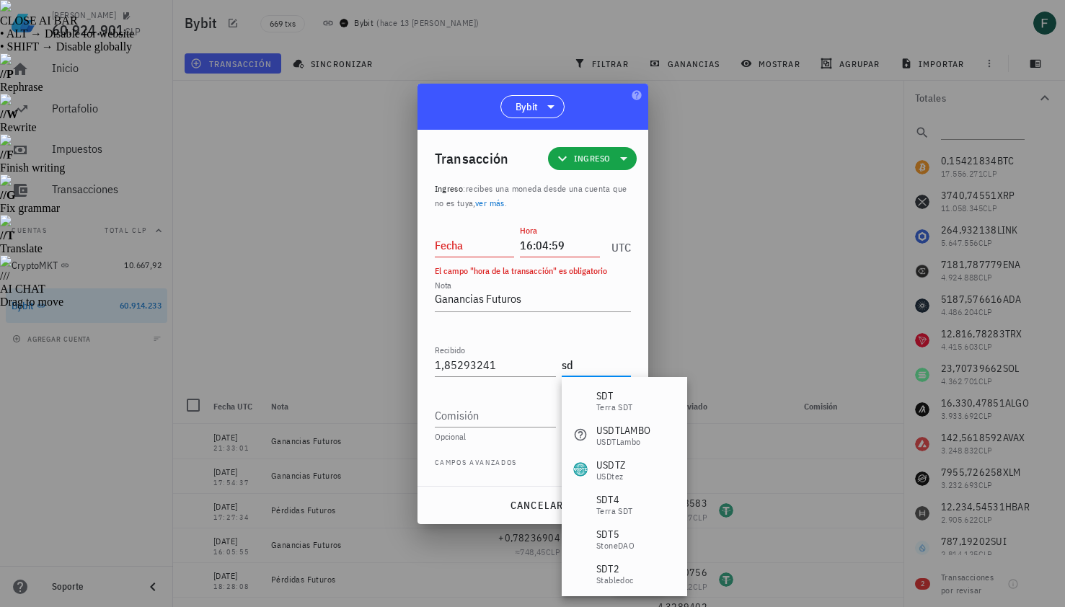
type input "s"
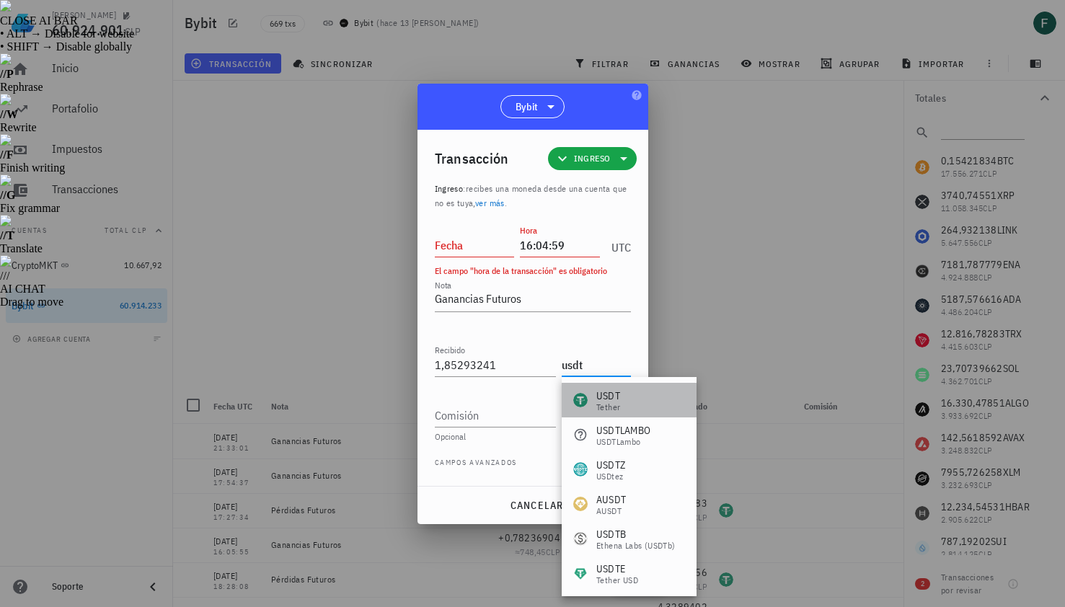
click at [609, 389] on div "USDT" at bounding box center [608, 396] width 24 height 14
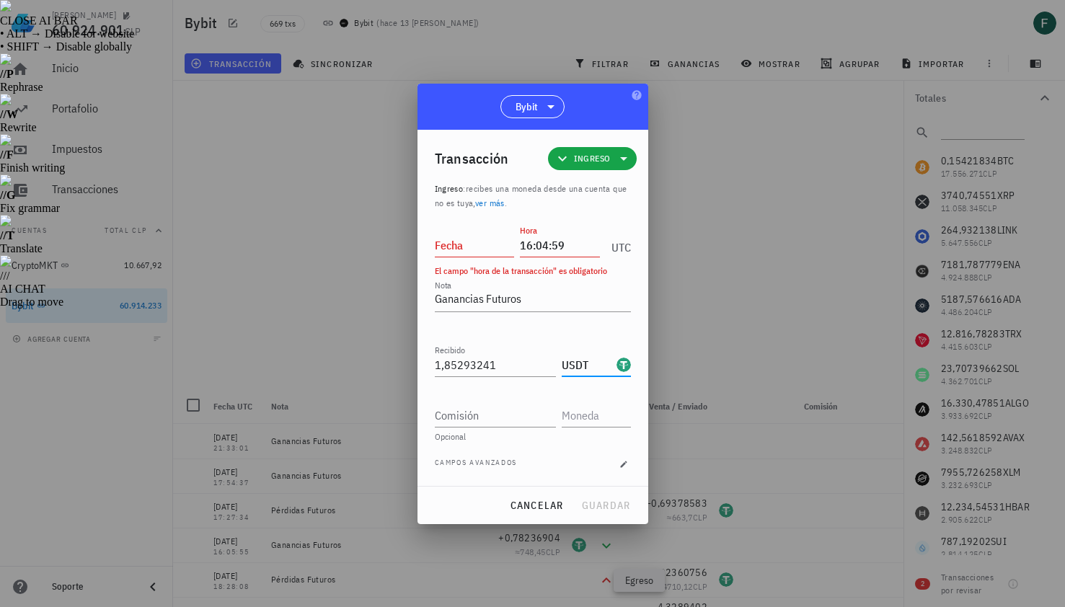
type input "USDT"
click at [485, 245] on input "Fecha" at bounding box center [475, 245] width 80 height 23
type input "[DATE]"
click at [619, 502] on span "guardar" at bounding box center [606, 505] width 50 height 13
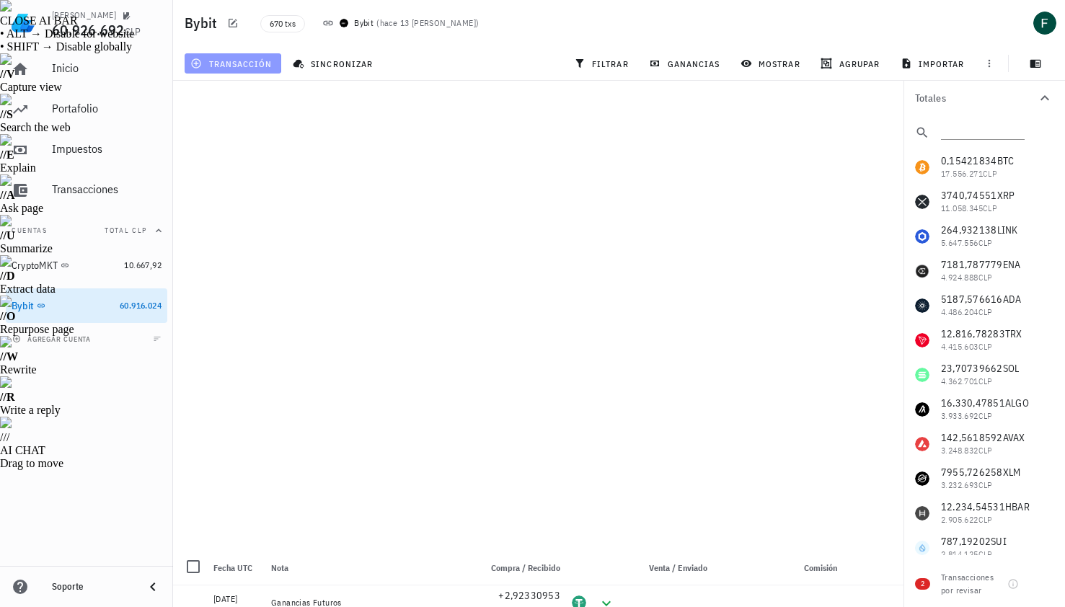
click at [249, 68] on span "transacción" at bounding box center [232, 64] width 79 height 12
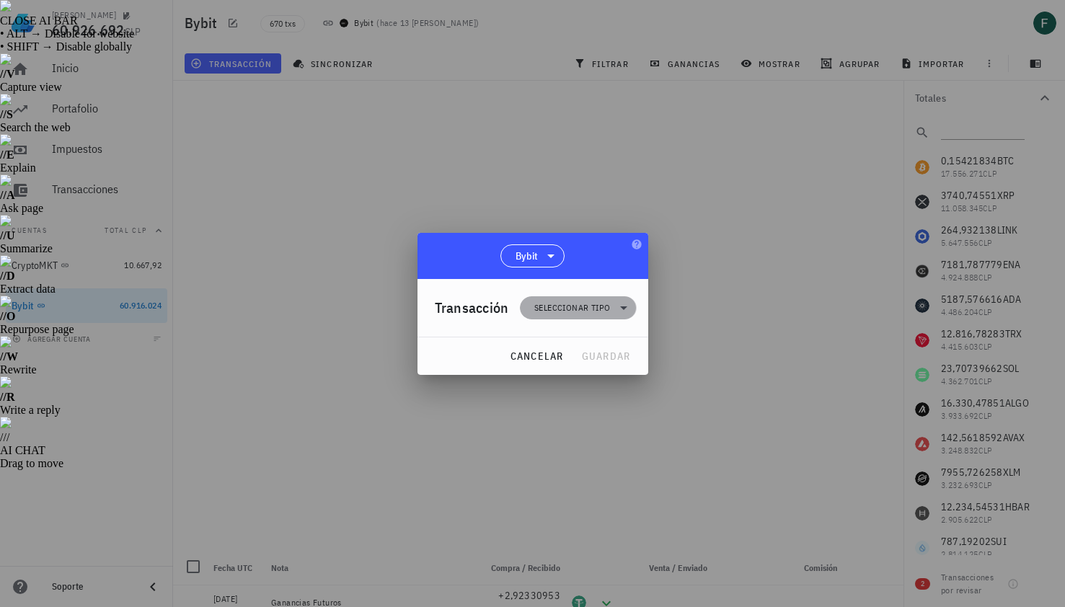
click at [535, 313] on span "Seleccionar tipo" at bounding box center [572, 308] width 76 height 14
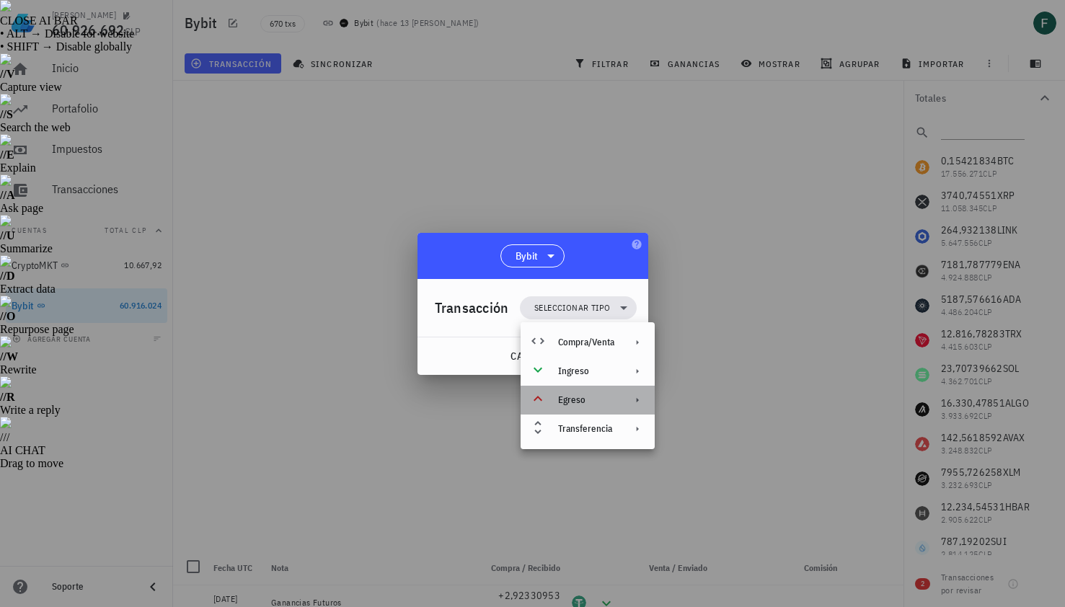
click at [562, 404] on div "Egreso" at bounding box center [586, 400] width 56 height 12
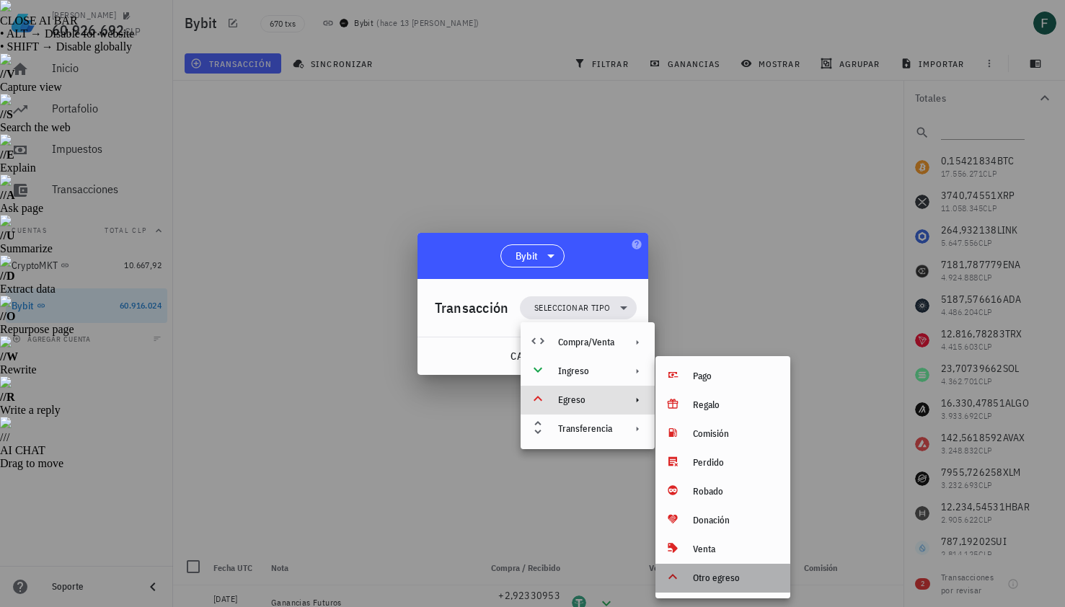
click at [713, 579] on div "Otro egreso" at bounding box center [736, 578] width 86 height 12
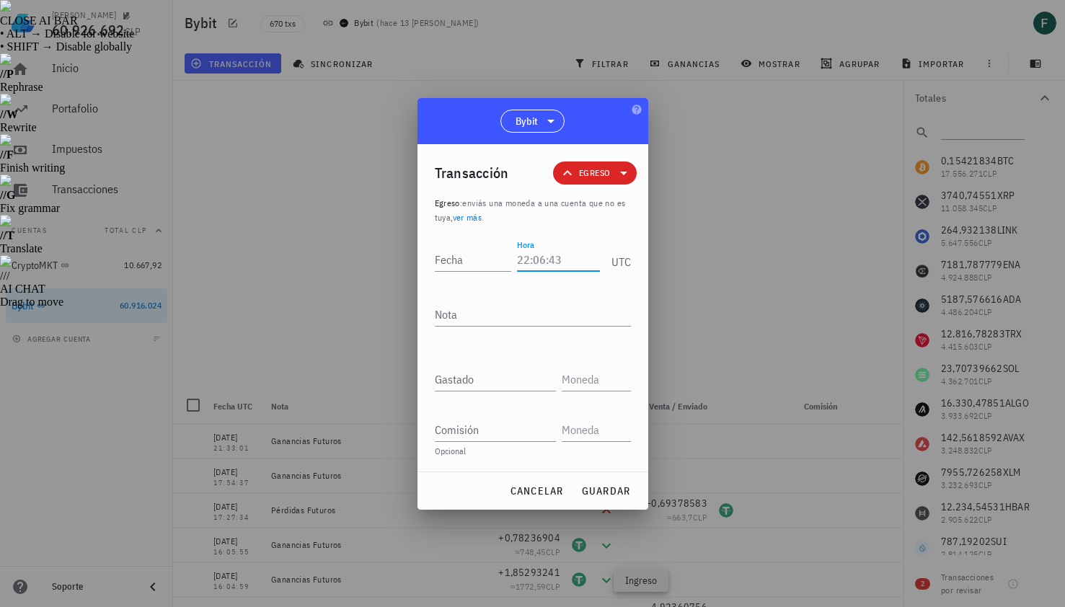
click at [552, 254] on input "Hora" at bounding box center [558, 259] width 82 height 23
type input "14:43:54"
click at [497, 383] on input "Gastado" at bounding box center [495, 379] width 121 height 23
paste input "2,67553188"
type input "2,67553188"
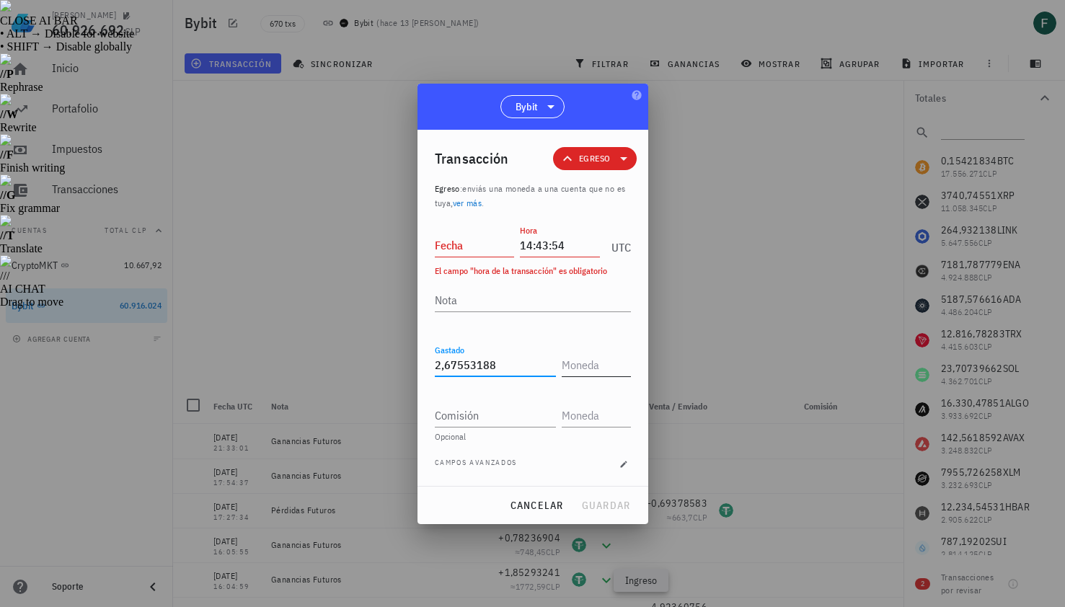
click at [582, 363] on input "text" at bounding box center [595, 364] width 66 height 23
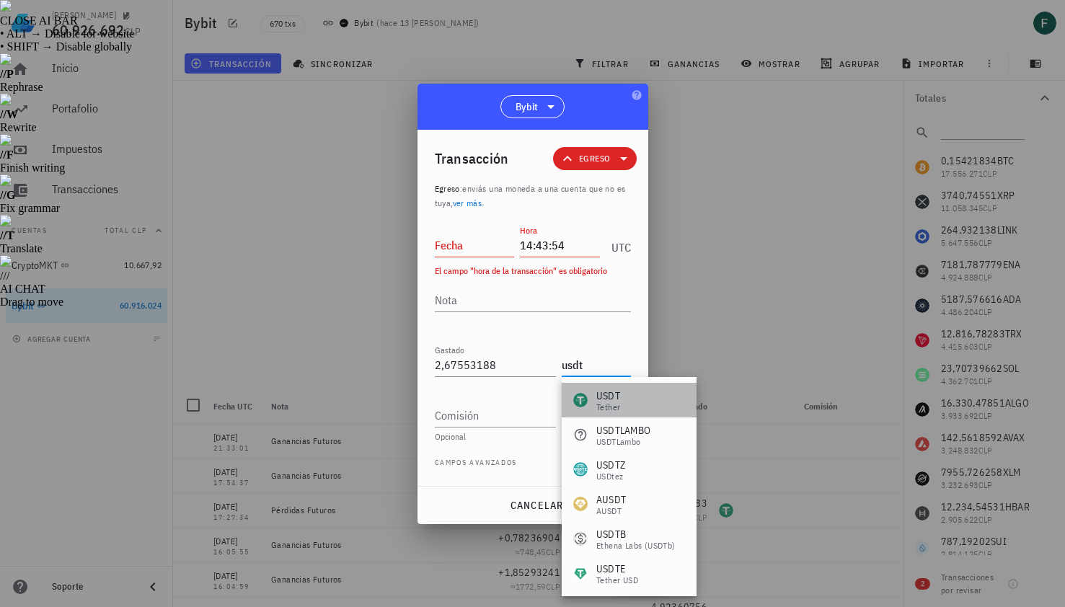
click at [617, 416] on div "USDT Tether" at bounding box center [629, 400] width 135 height 35
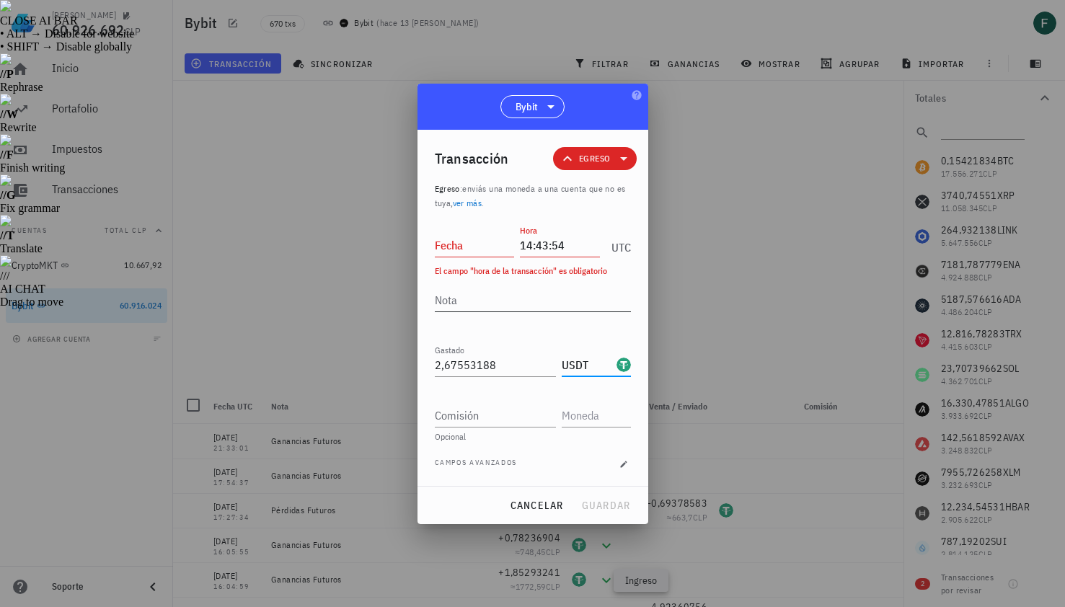
type input "USDT"
click at [510, 300] on textarea "Nota" at bounding box center [533, 299] width 196 height 23
type textarea "Pérdidas Futuros"
click at [477, 244] on input "Fecha" at bounding box center [475, 245] width 80 height 23
type input "[DATE]"
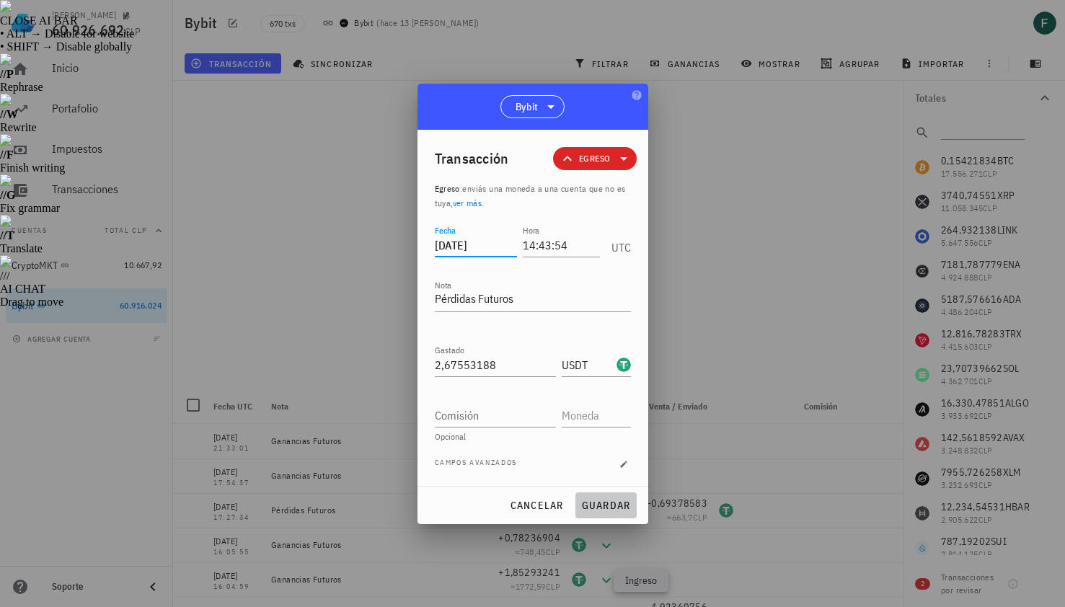
click at [606, 496] on button "guardar" at bounding box center [605, 505] width 61 height 26
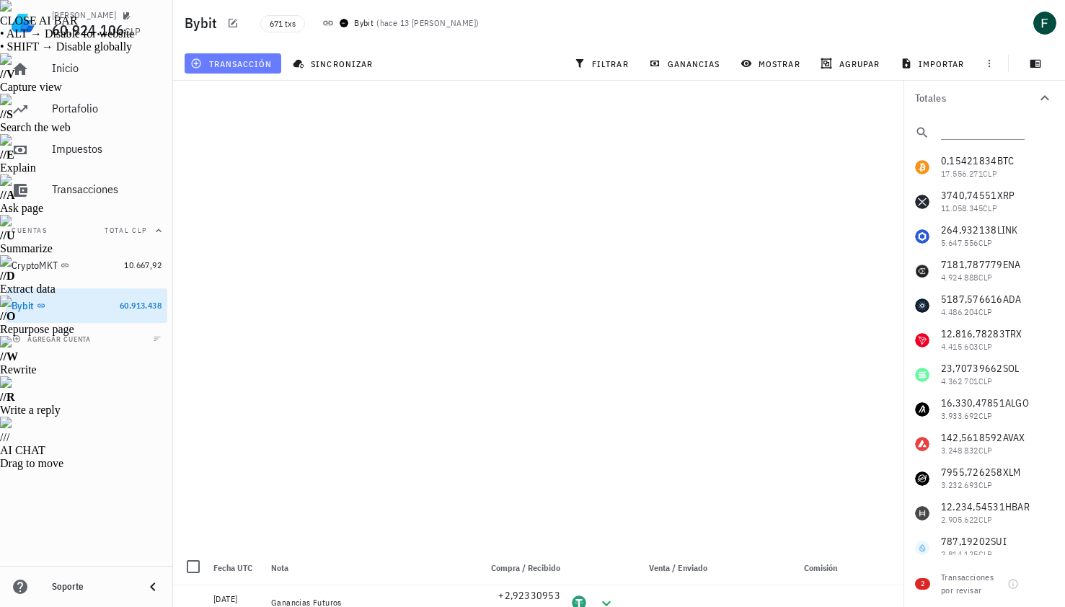
click at [260, 67] on span "transacción" at bounding box center [232, 64] width 79 height 12
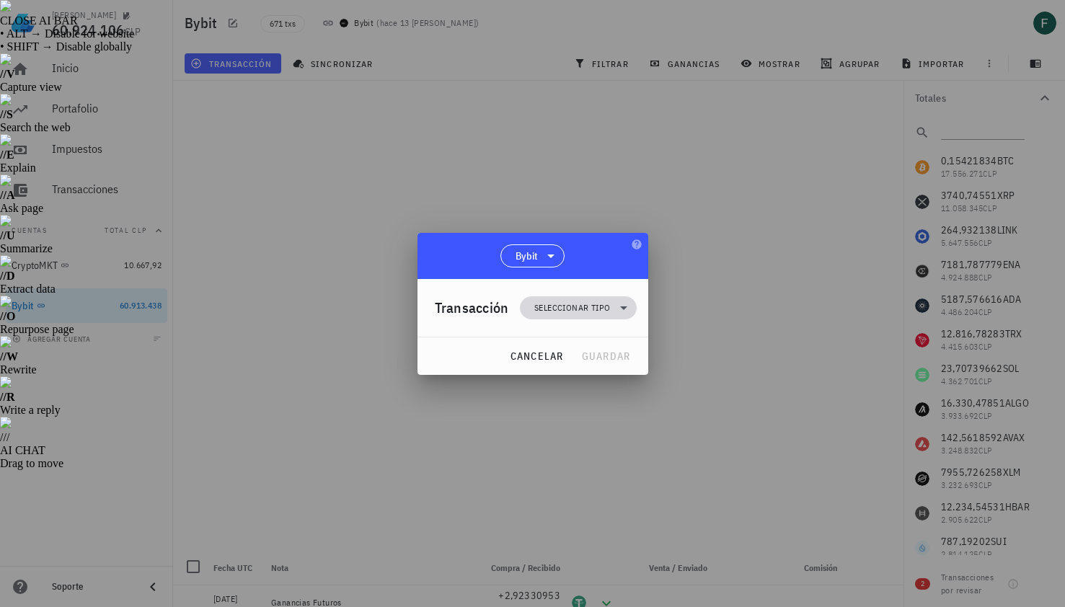
click at [577, 304] on span "Seleccionar tipo" at bounding box center [572, 308] width 76 height 14
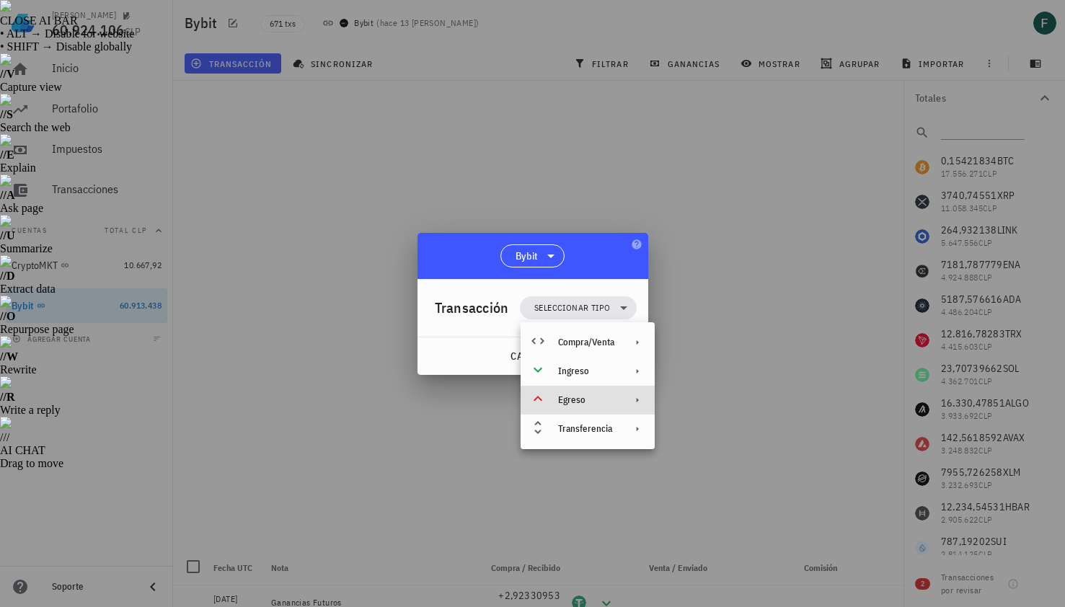
click at [583, 403] on div "Egreso" at bounding box center [586, 400] width 56 height 12
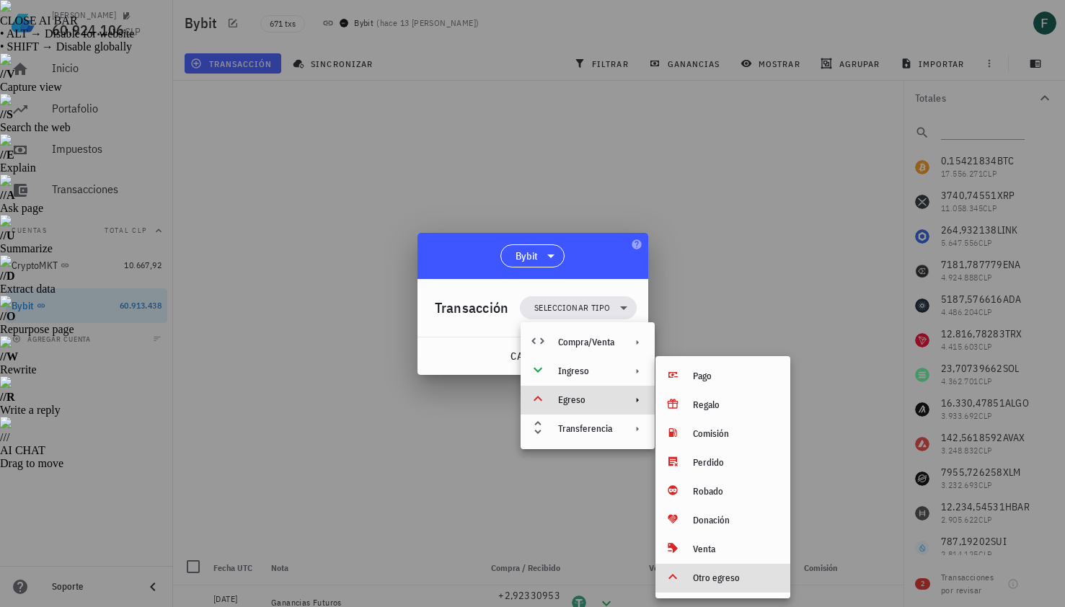
click at [707, 574] on div "Otro egreso" at bounding box center [736, 578] width 86 height 12
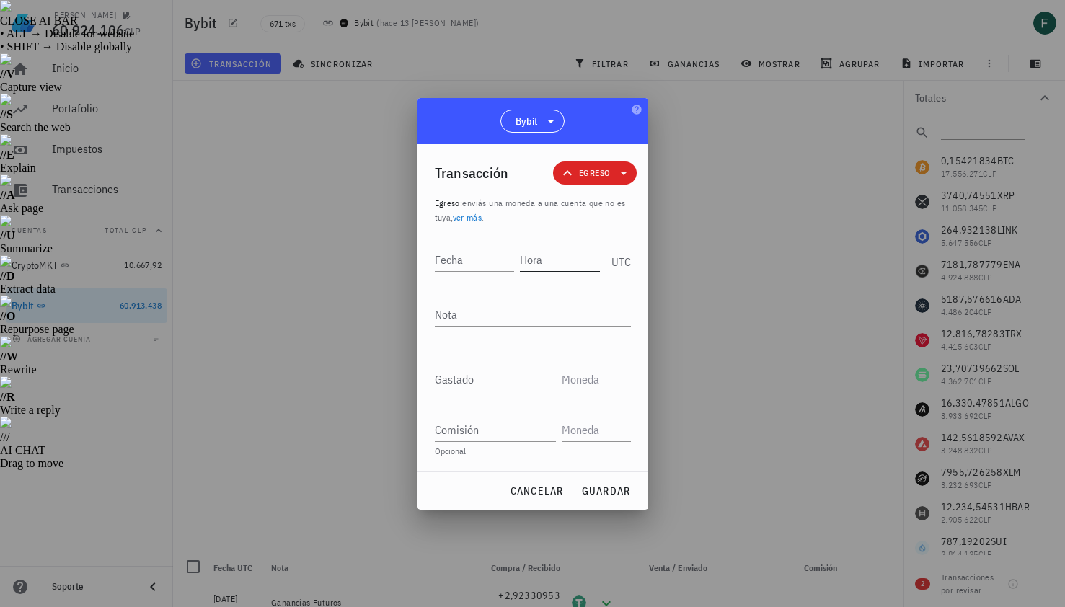
click at [544, 264] on input "Hora" at bounding box center [560, 259] width 80 height 23
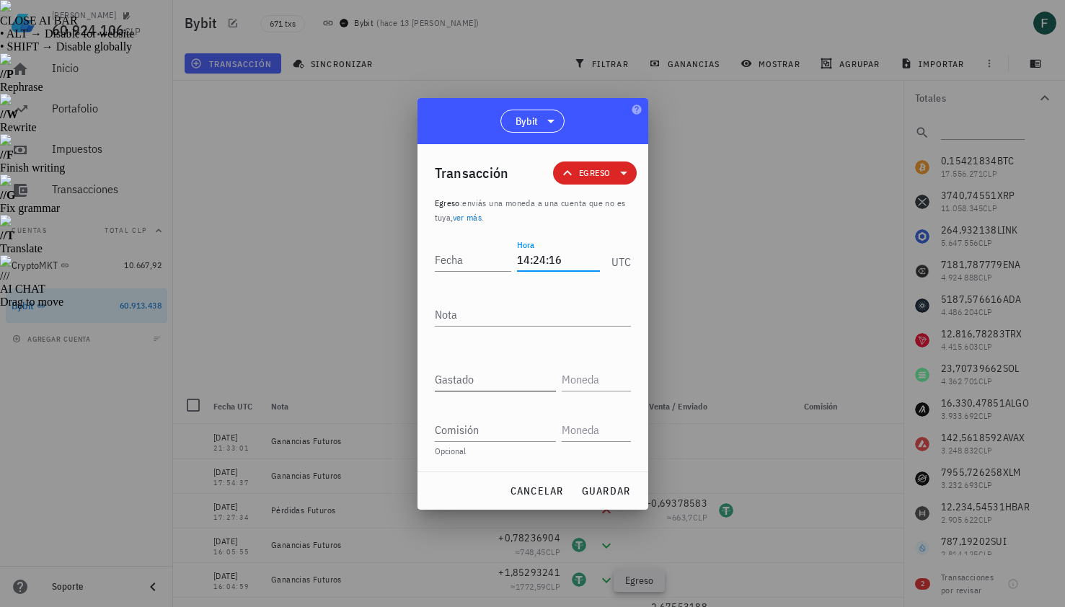
type input "14:24:16"
click at [495, 390] on div "Gastado" at bounding box center [495, 379] width 121 height 23
paste input "10,51514865"
type input "10,51514865"
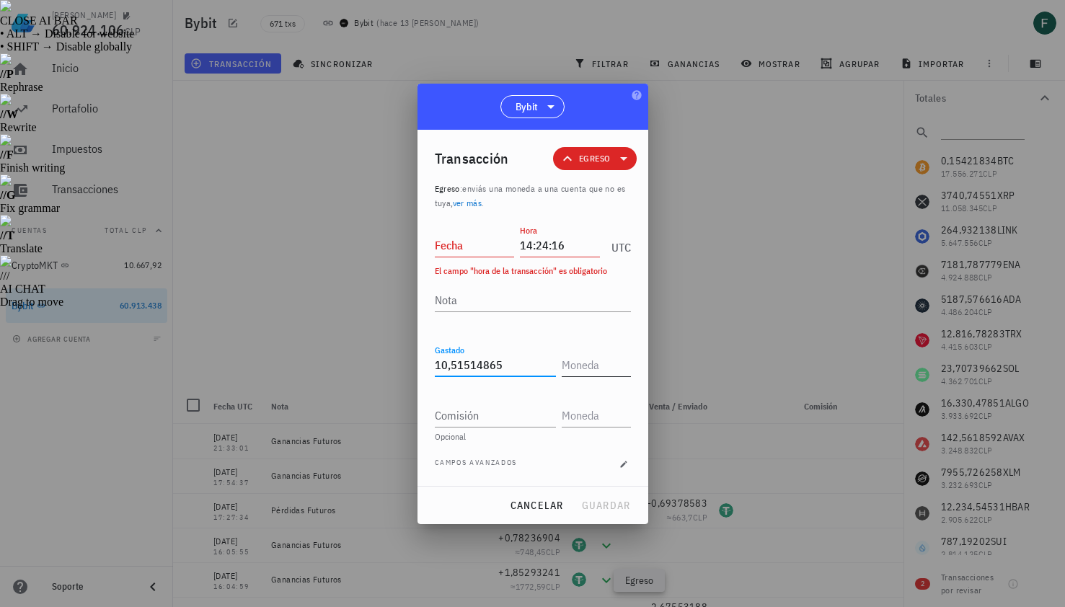
click at [585, 370] on input "text" at bounding box center [595, 364] width 66 height 23
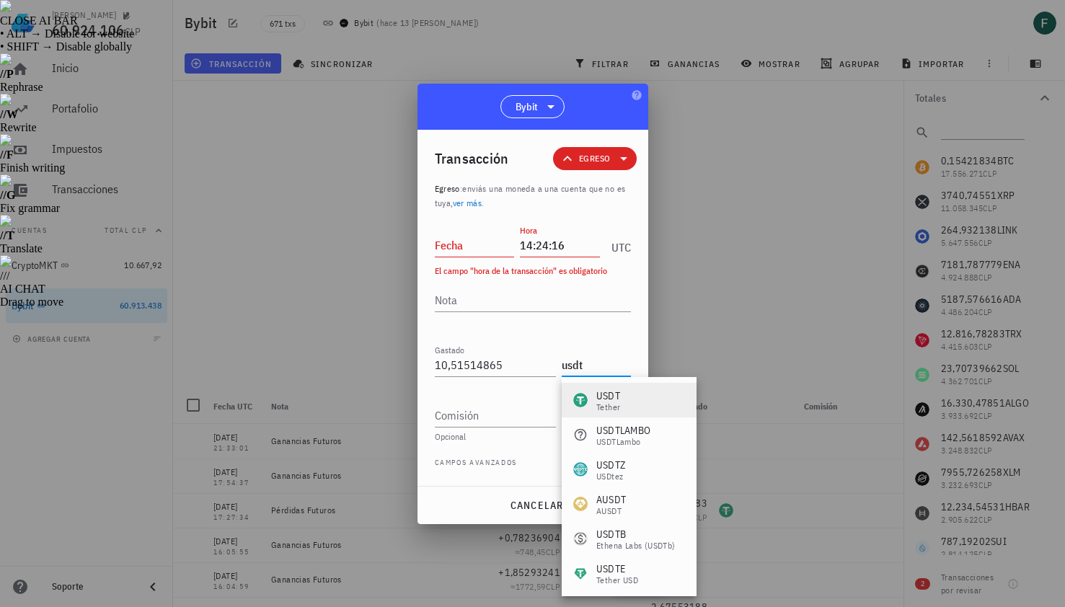
click at [603, 400] on div "USDT" at bounding box center [608, 396] width 24 height 14
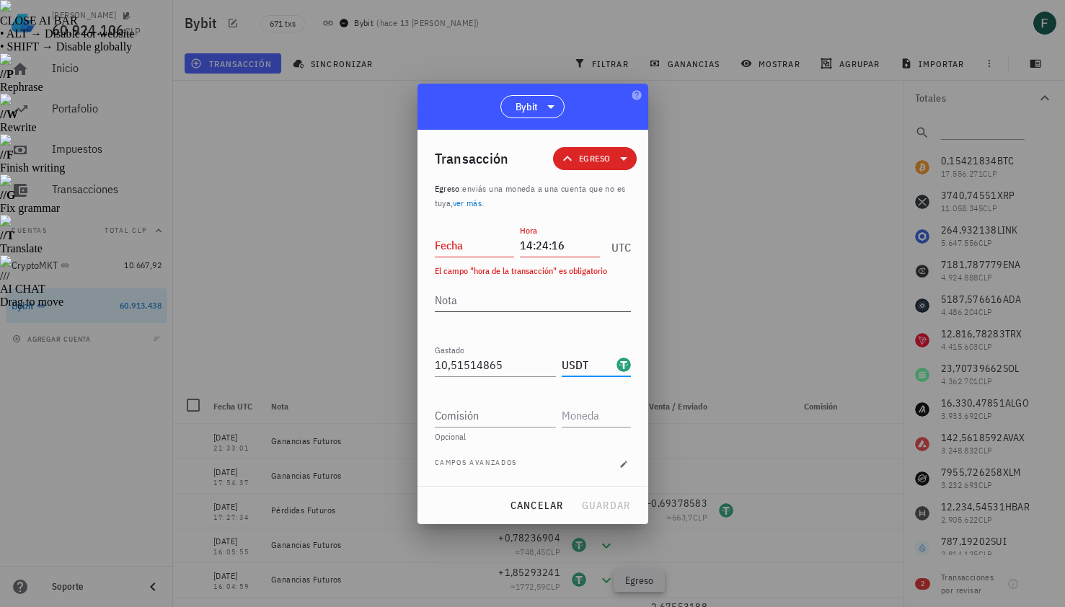
type input "USDT"
click at [513, 303] on textarea "Nota" at bounding box center [533, 299] width 196 height 23
type textarea "Pérdidas Futuros"
click at [475, 247] on input "Fecha" at bounding box center [475, 245] width 80 height 23
type input "[DATE]"
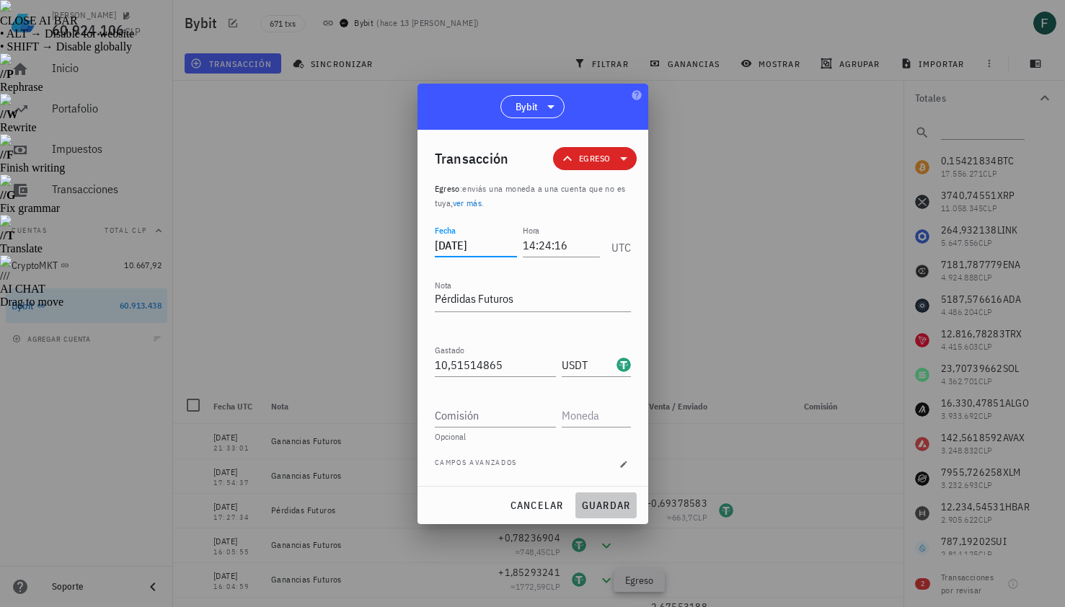
click at [596, 501] on span "guardar" at bounding box center [606, 505] width 50 height 13
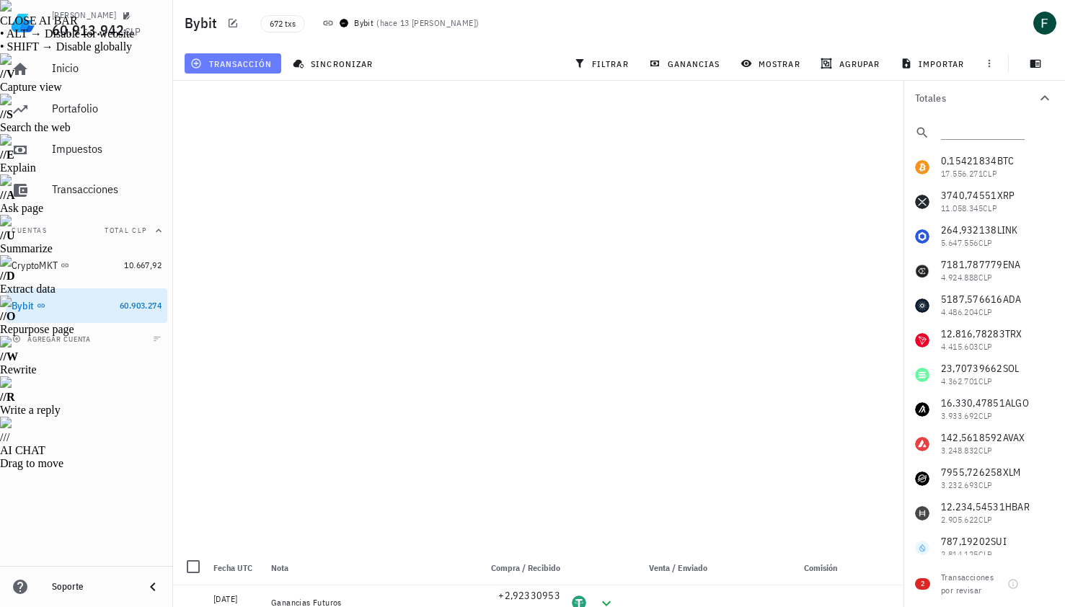
click at [239, 68] on span "transacción" at bounding box center [232, 64] width 79 height 12
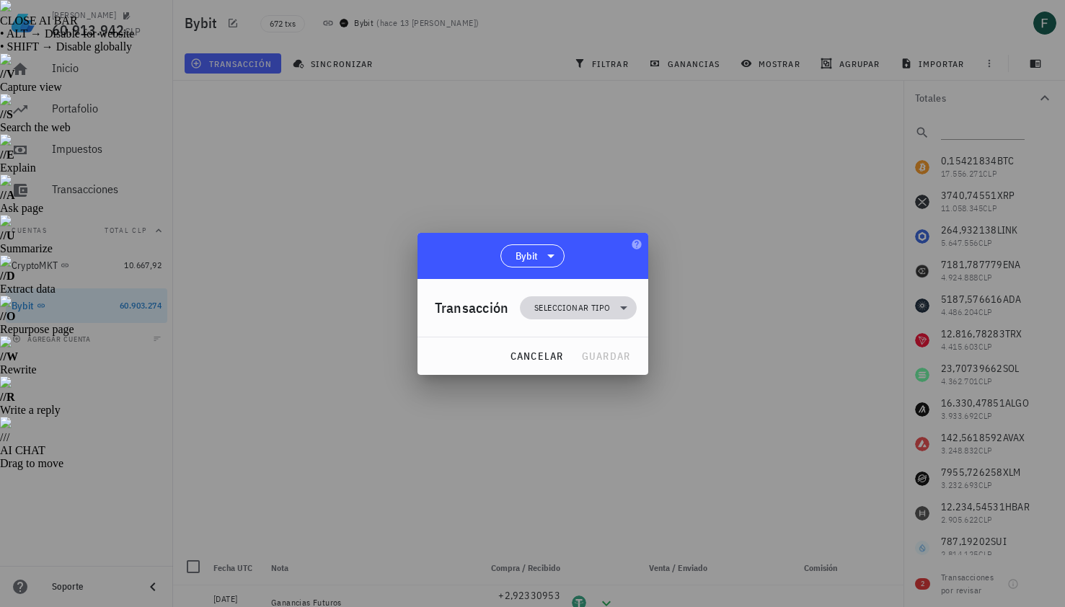
click at [606, 311] on span "Seleccionar tipo" at bounding box center [572, 308] width 76 height 14
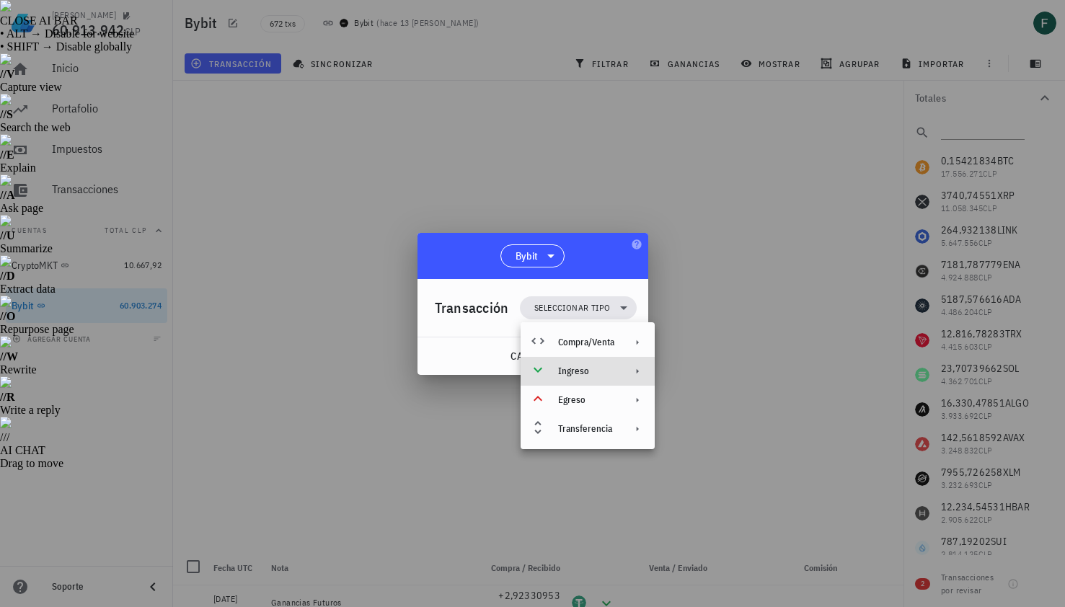
click at [609, 370] on div "Ingreso" at bounding box center [586, 372] width 56 height 12
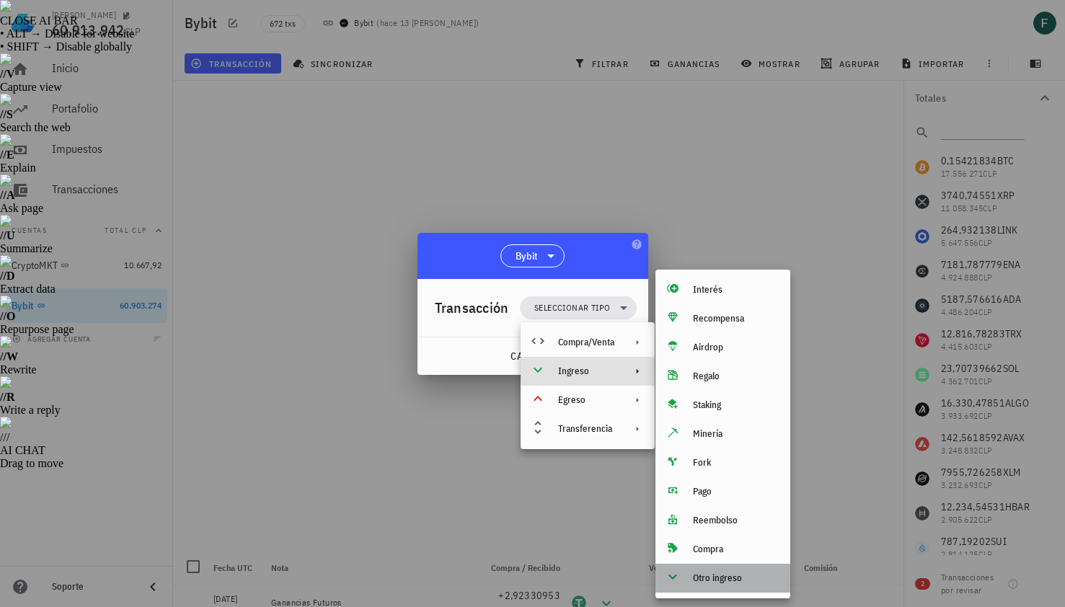
click at [715, 575] on div "Otro ingreso" at bounding box center [736, 578] width 86 height 12
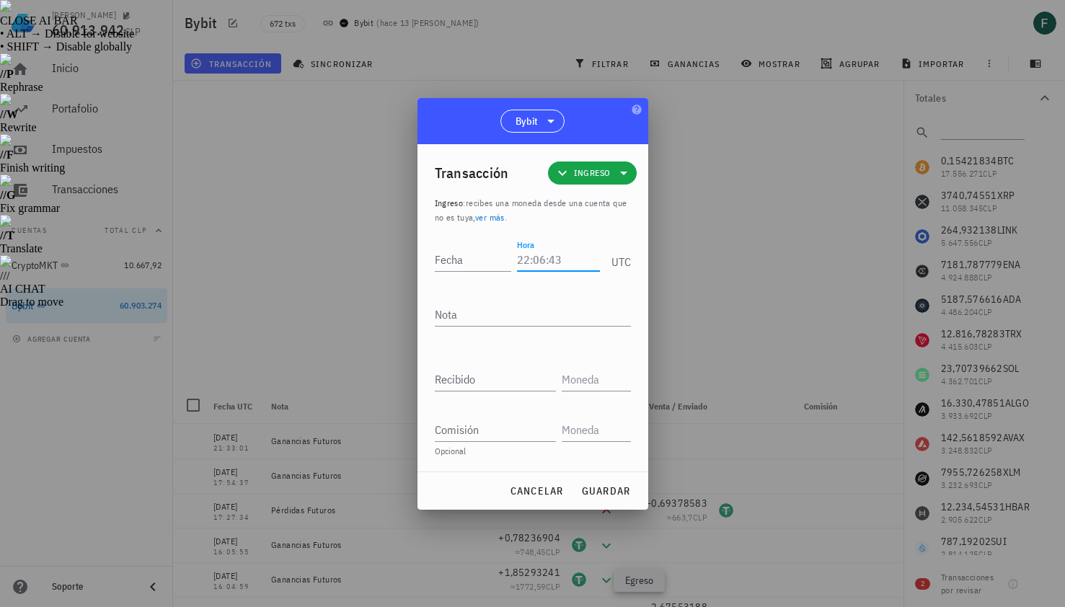
click at [541, 258] on input "Hora" at bounding box center [558, 259] width 82 height 23
type input "12:57:01"
click at [503, 382] on input "Recibido" at bounding box center [495, 379] width 121 height 23
paste input "1,6427322"
type input "1,6427322"
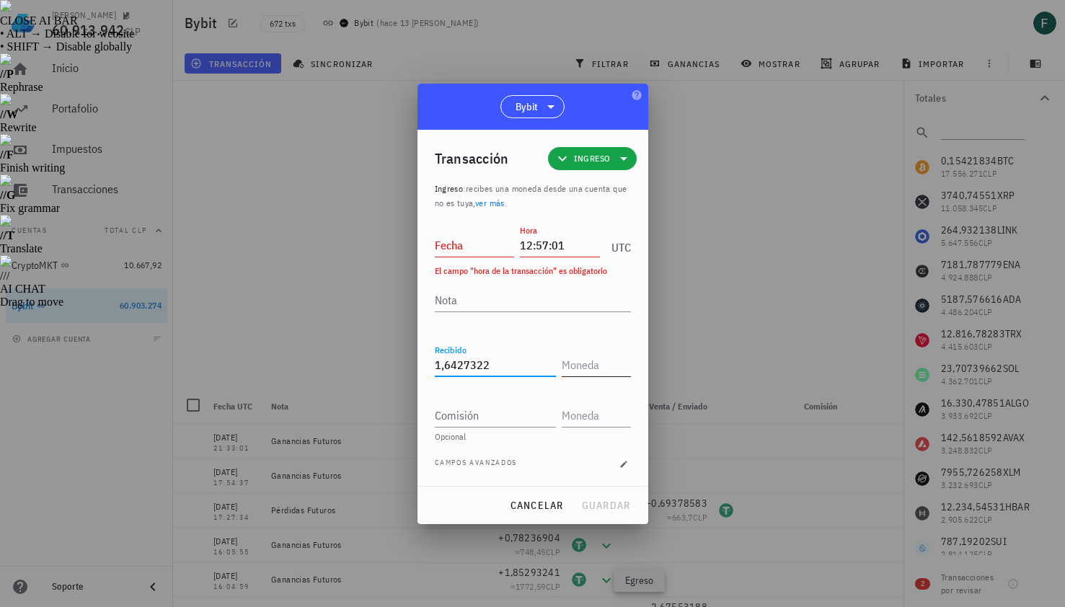
click at [593, 368] on input "text" at bounding box center [595, 364] width 66 height 23
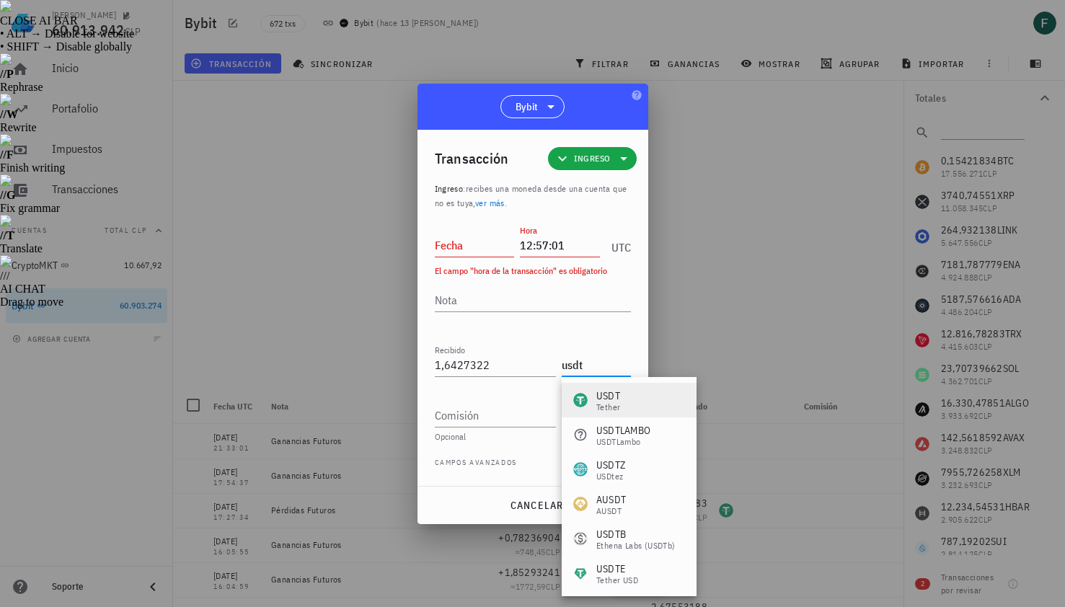
click at [606, 392] on div "USDT" at bounding box center [608, 396] width 24 height 14
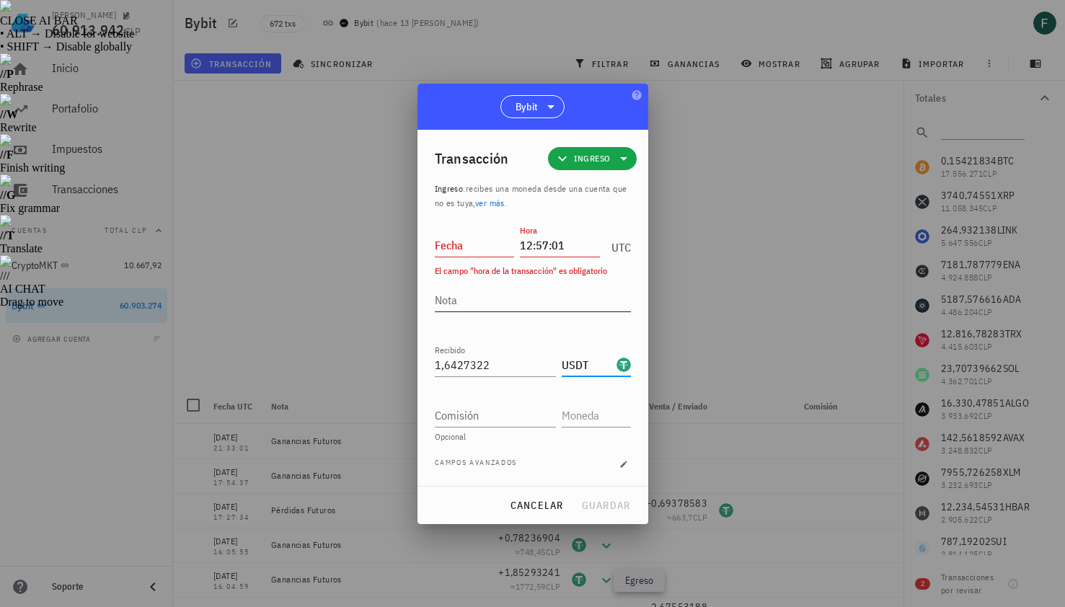
type input "USDT"
click at [531, 302] on textarea "Nota" at bounding box center [533, 299] width 196 height 23
type textarea "Ganancias Futuros"
click at [481, 246] on input "Fecha" at bounding box center [475, 245] width 80 height 23
type input "[DATE]"
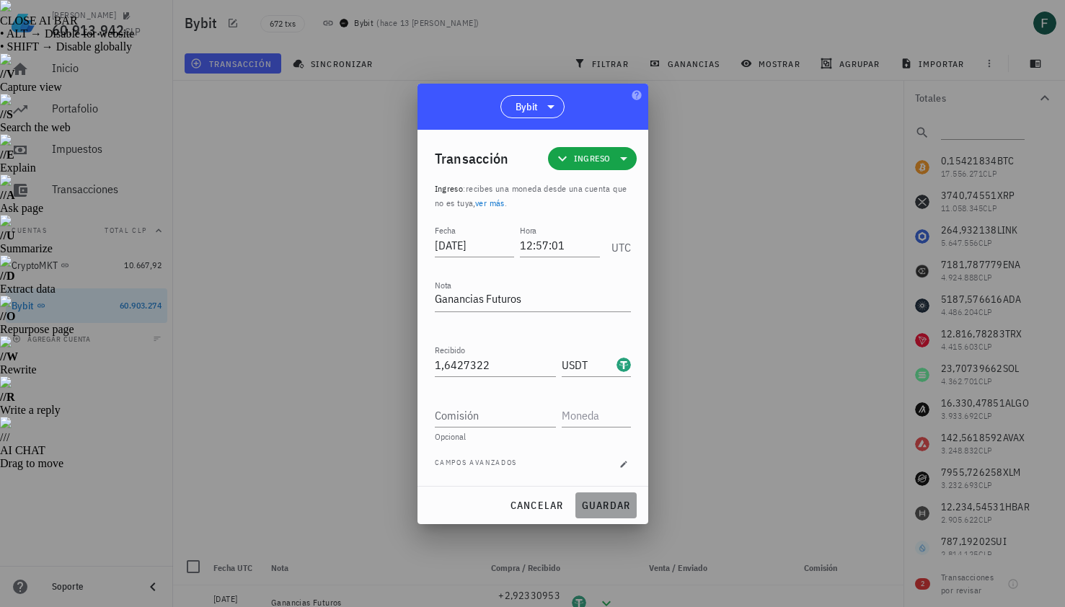
click at [599, 512] on button "guardar" at bounding box center [605, 505] width 61 height 26
